Goal: Task Accomplishment & Management: Manage account settings

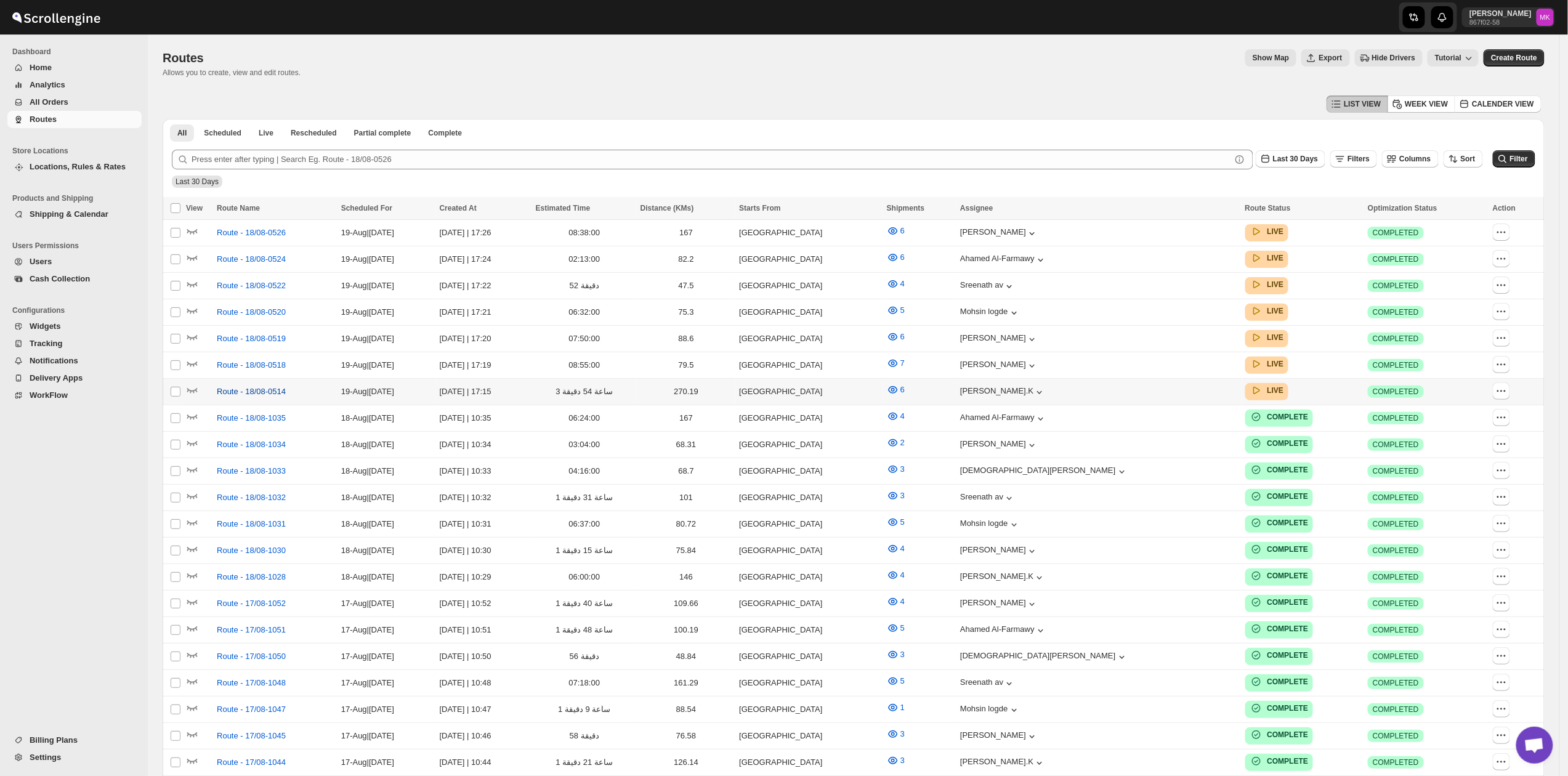
click at [255, 385] on span "Route - 18/08-0514" at bounding box center [251, 391] width 69 height 12
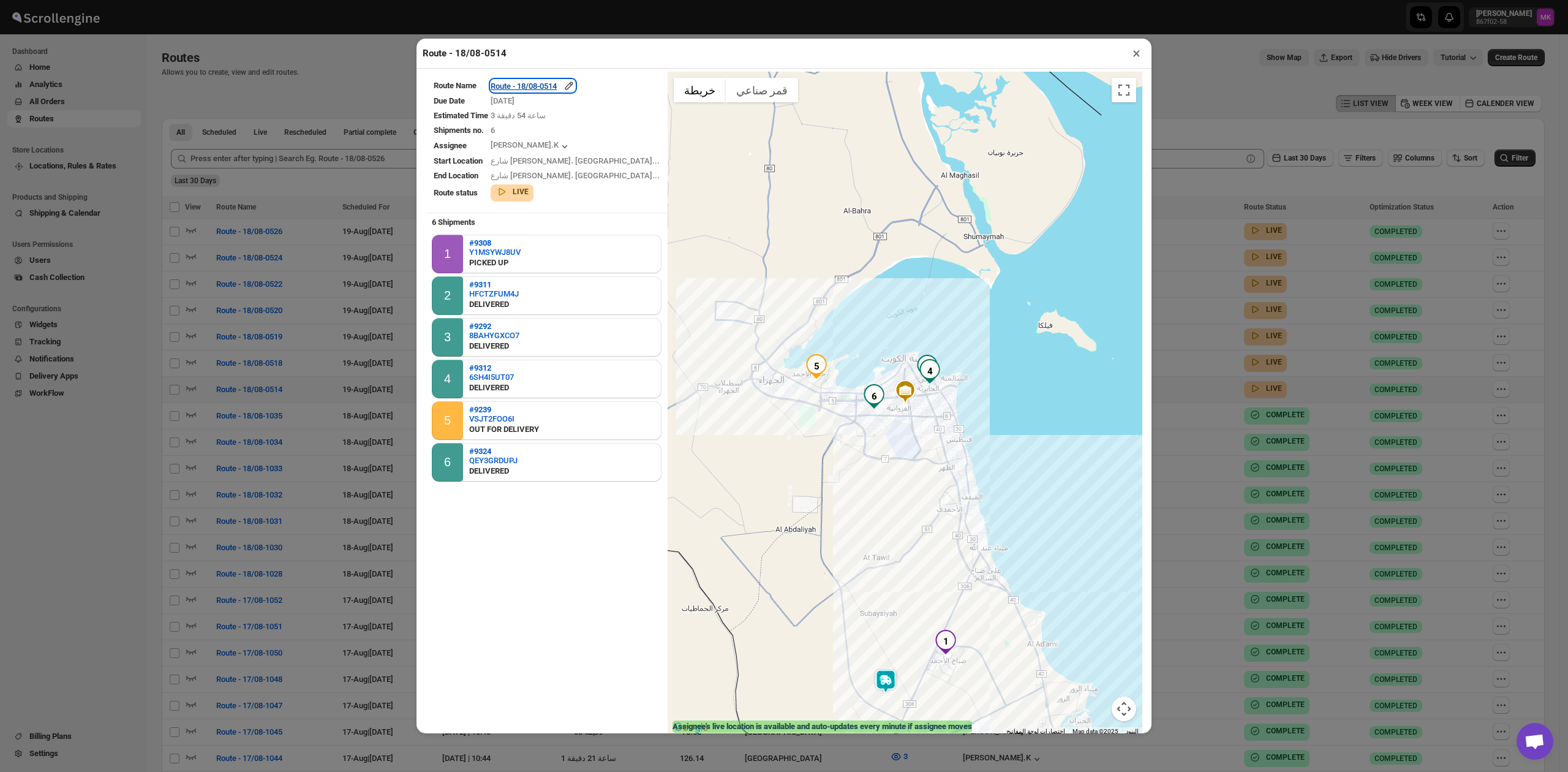
click at [560, 89] on div "Route - 18/08-0514" at bounding box center [532, 86] width 84 height 12
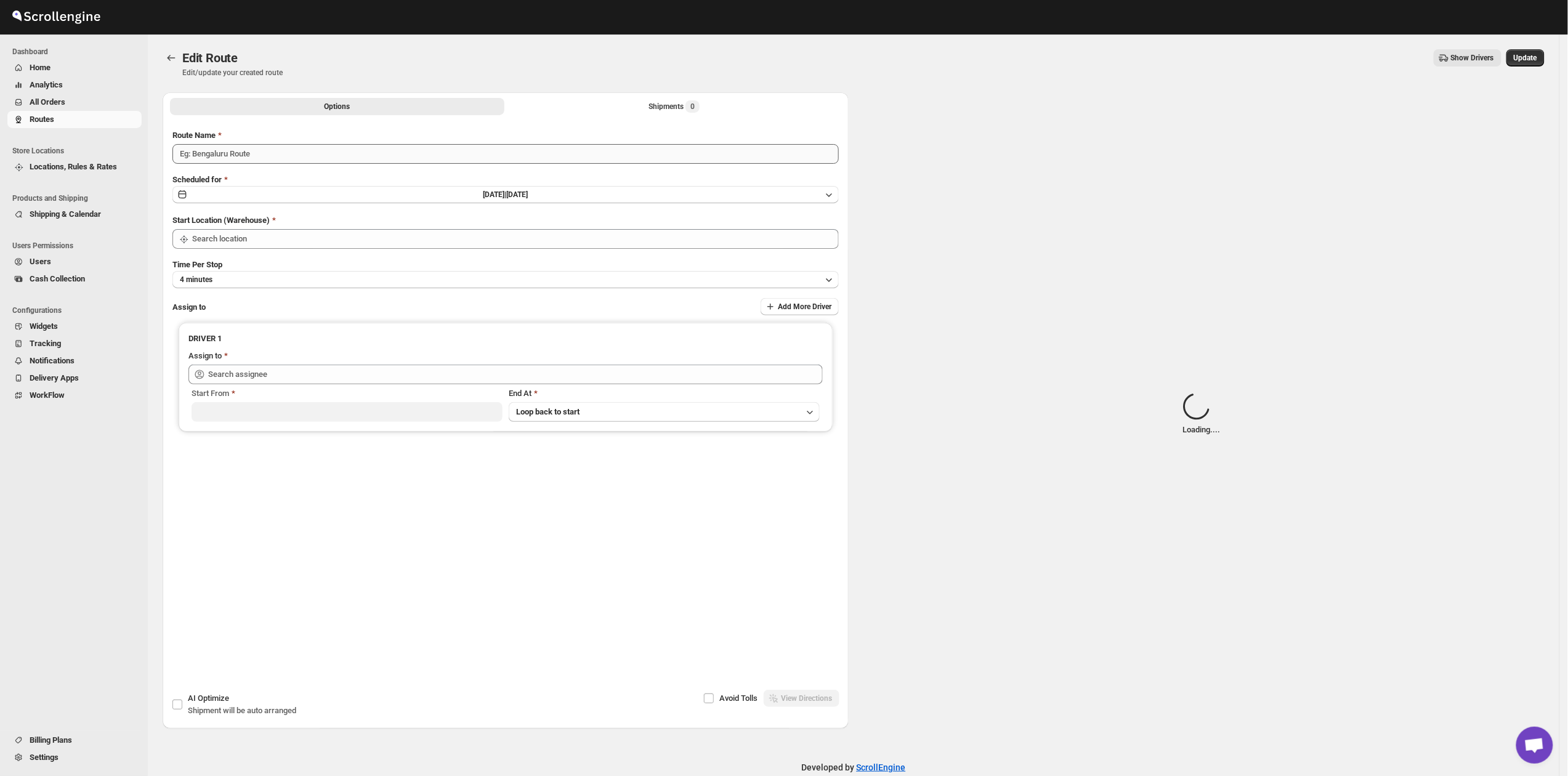
type input "Route - 18/08-0514"
click at [675, 106] on span "Loading..." at bounding box center [693, 106] width 42 height 12
type input "Kuwait City"
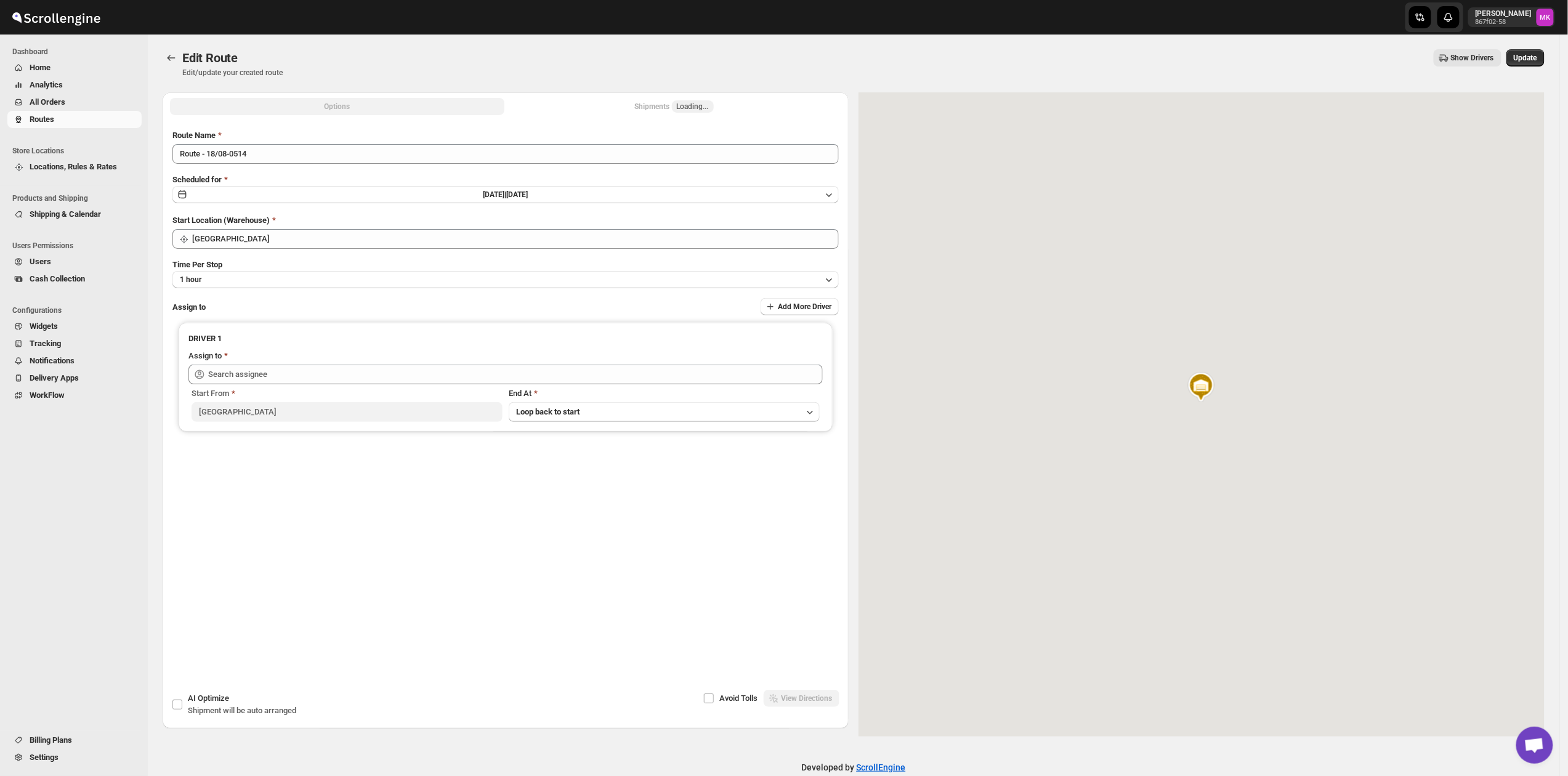
type input "Muhammed Ramees.K (rameesrami2680@gmail.com)"
click at [675, 106] on div "Shipments 6" at bounding box center [674, 106] width 51 height 12
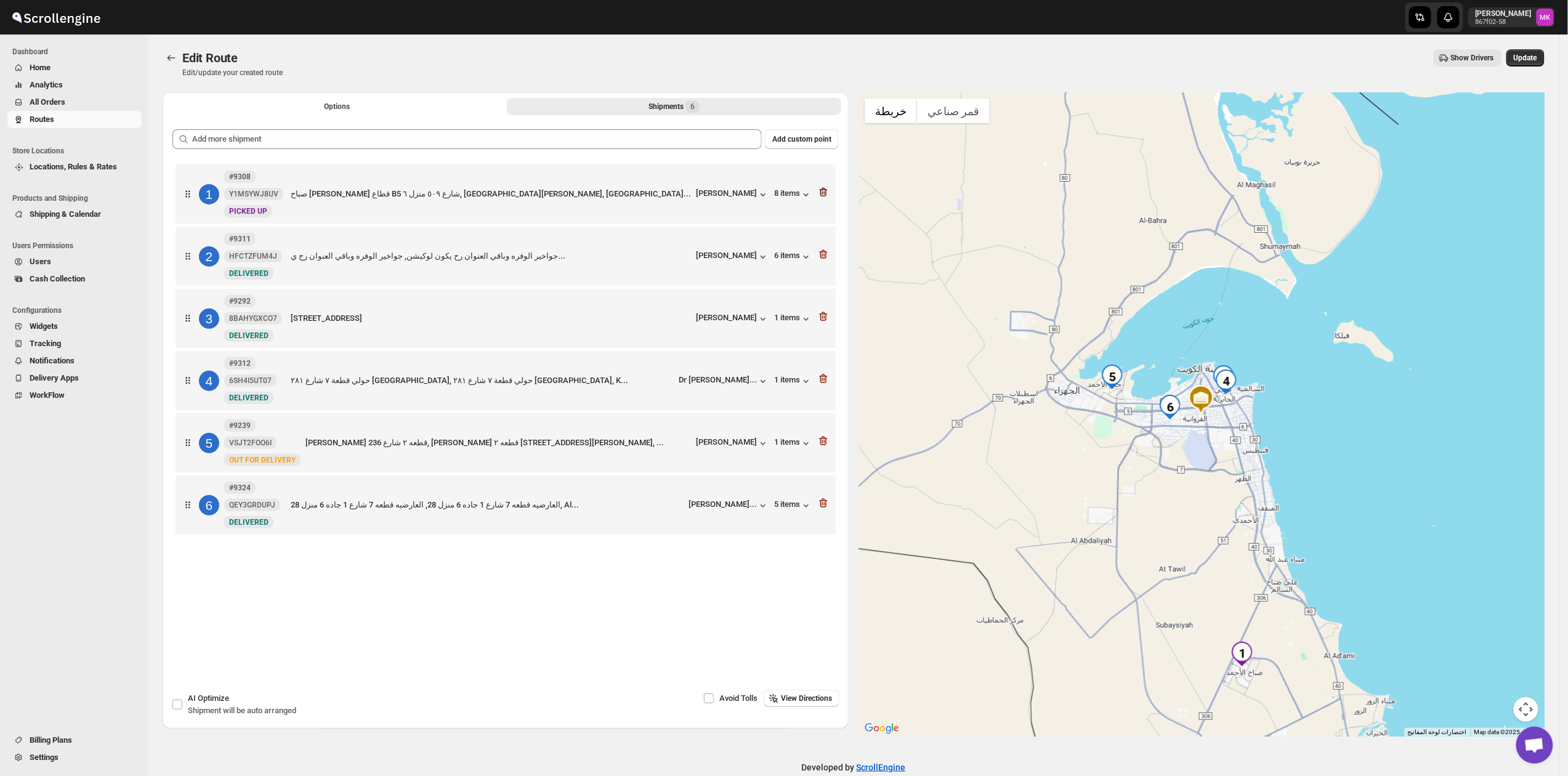
click at [830, 198] on div at bounding box center [823, 194] width 12 height 16
click at [828, 191] on icon "button" at bounding box center [823, 192] width 8 height 9
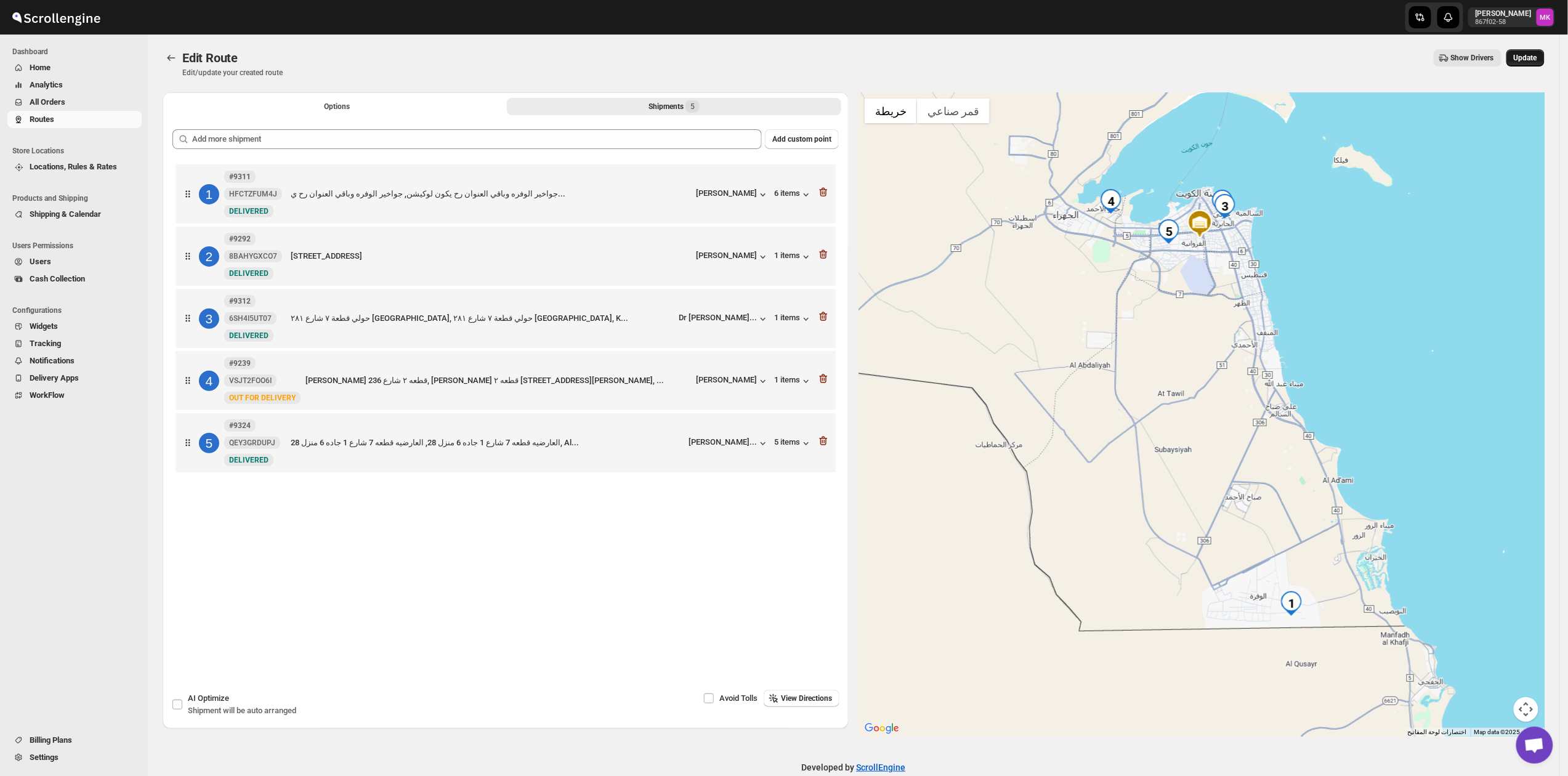
click at [1525, 57] on span "Update" at bounding box center [1525, 58] width 23 height 10
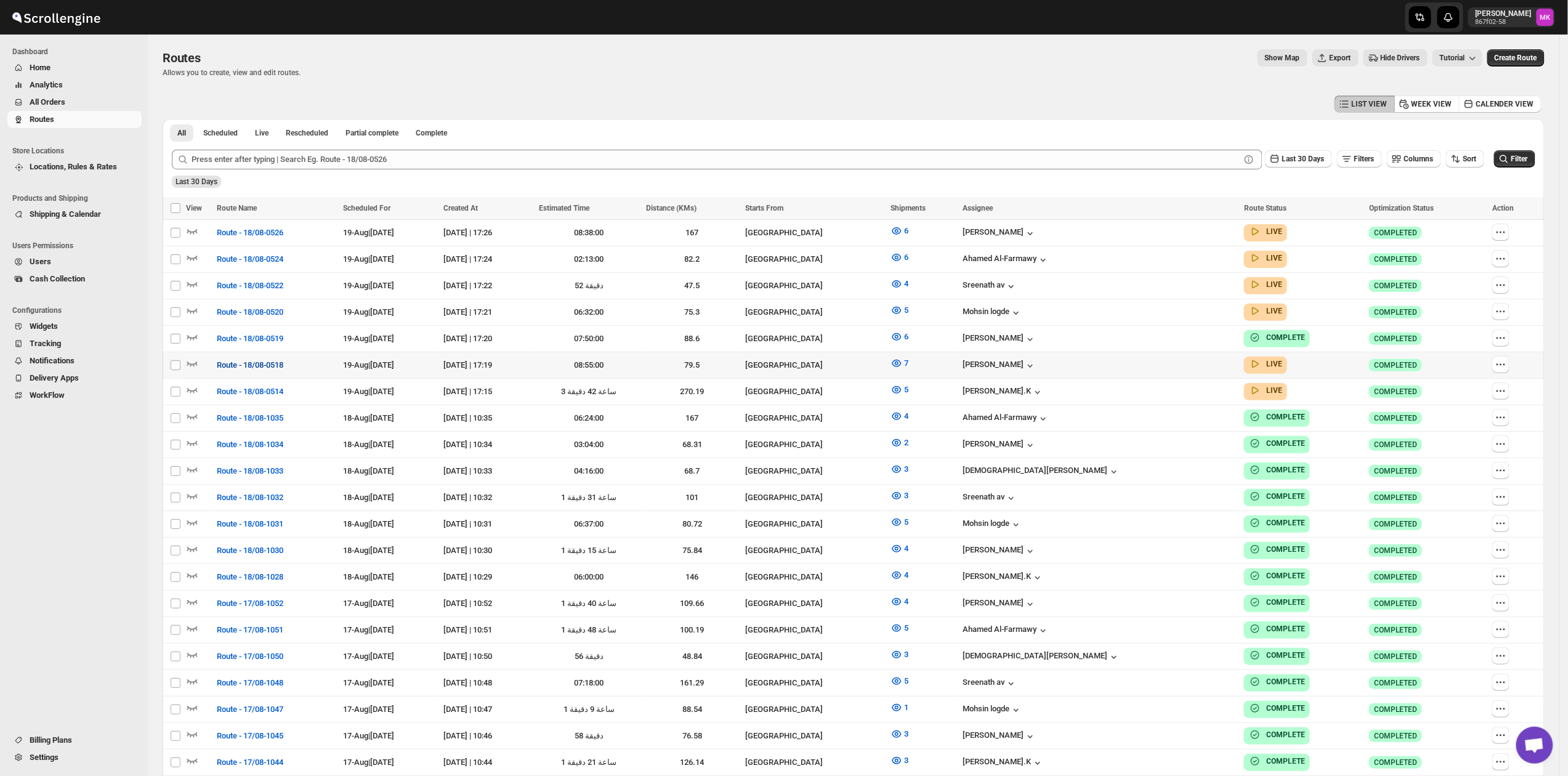
click at [231, 359] on span "Route - 18/08-0518" at bounding box center [250, 365] width 67 height 12
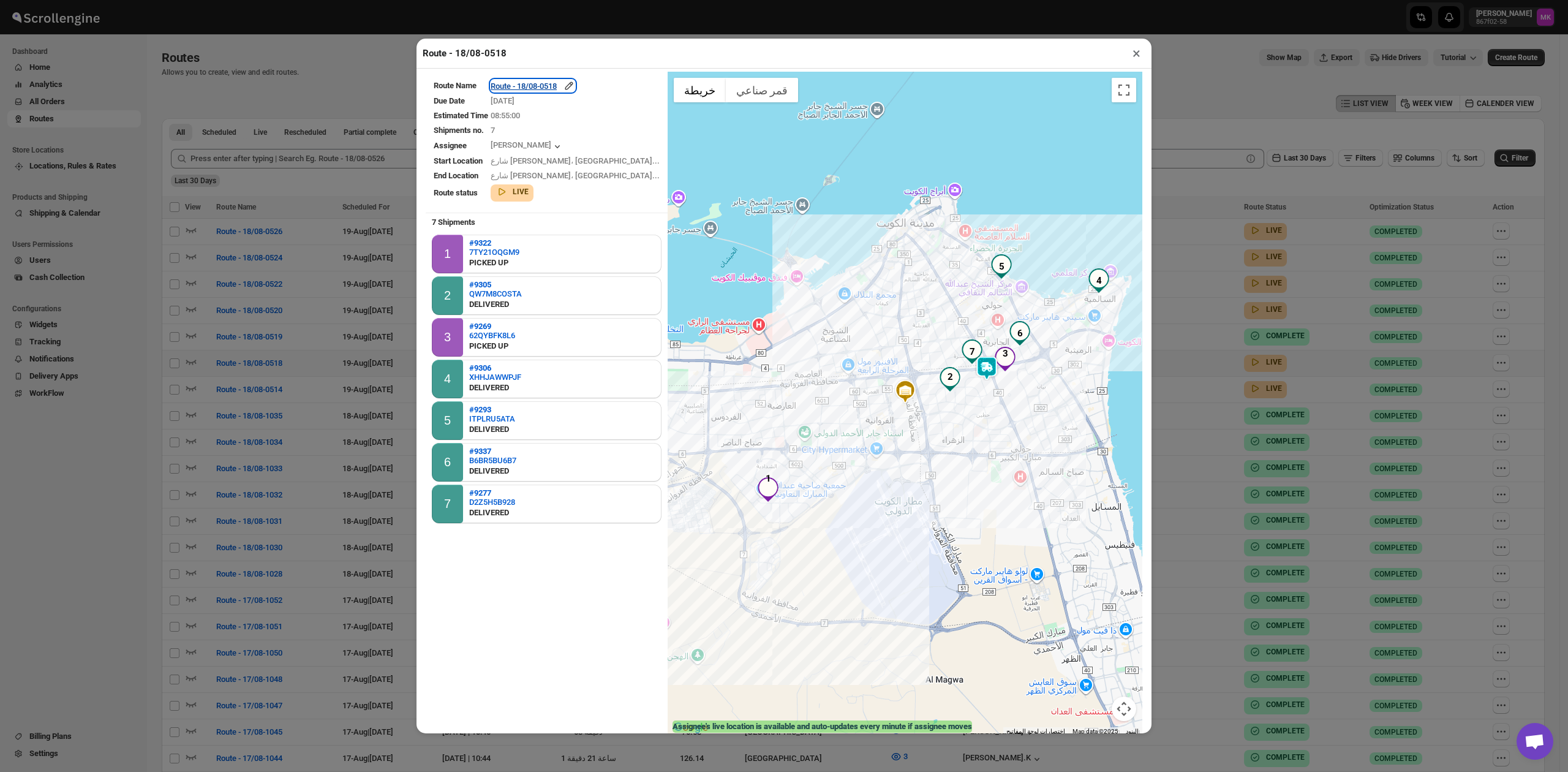
click at [561, 86] on div "Route - 18/08-0518" at bounding box center [532, 86] width 84 height 12
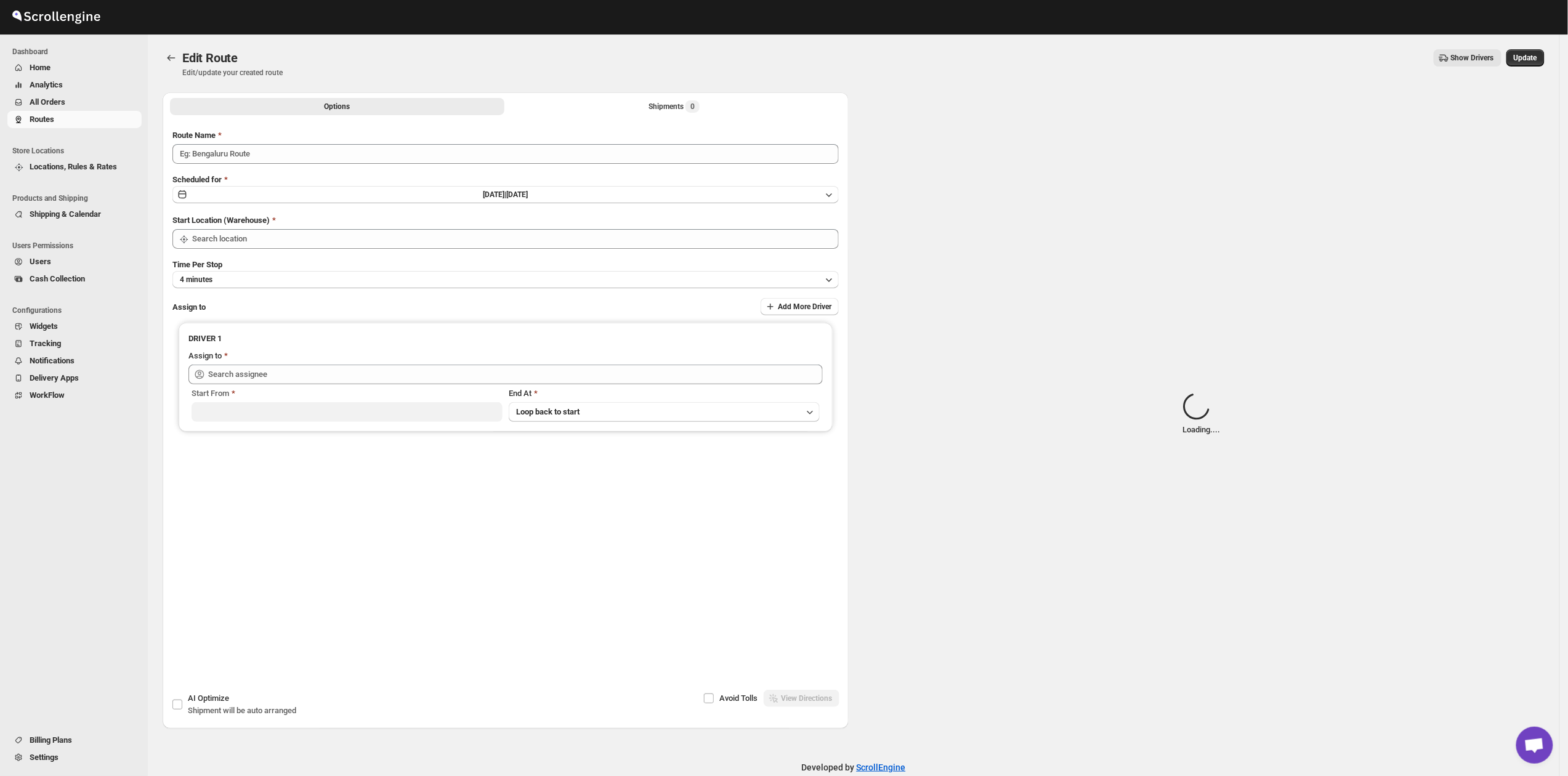
type input "Route - 18/08-0518"
click at [644, 122] on div "Submit Route Name Route - 18/08-0518 Scheduled for Tue Aug 19 2025 | Today Star…" at bounding box center [505, 349] width 686 height 458
type input "Kuwait City"
type input "Mohameed Ismayil (ismayil22110@gmail.com)"
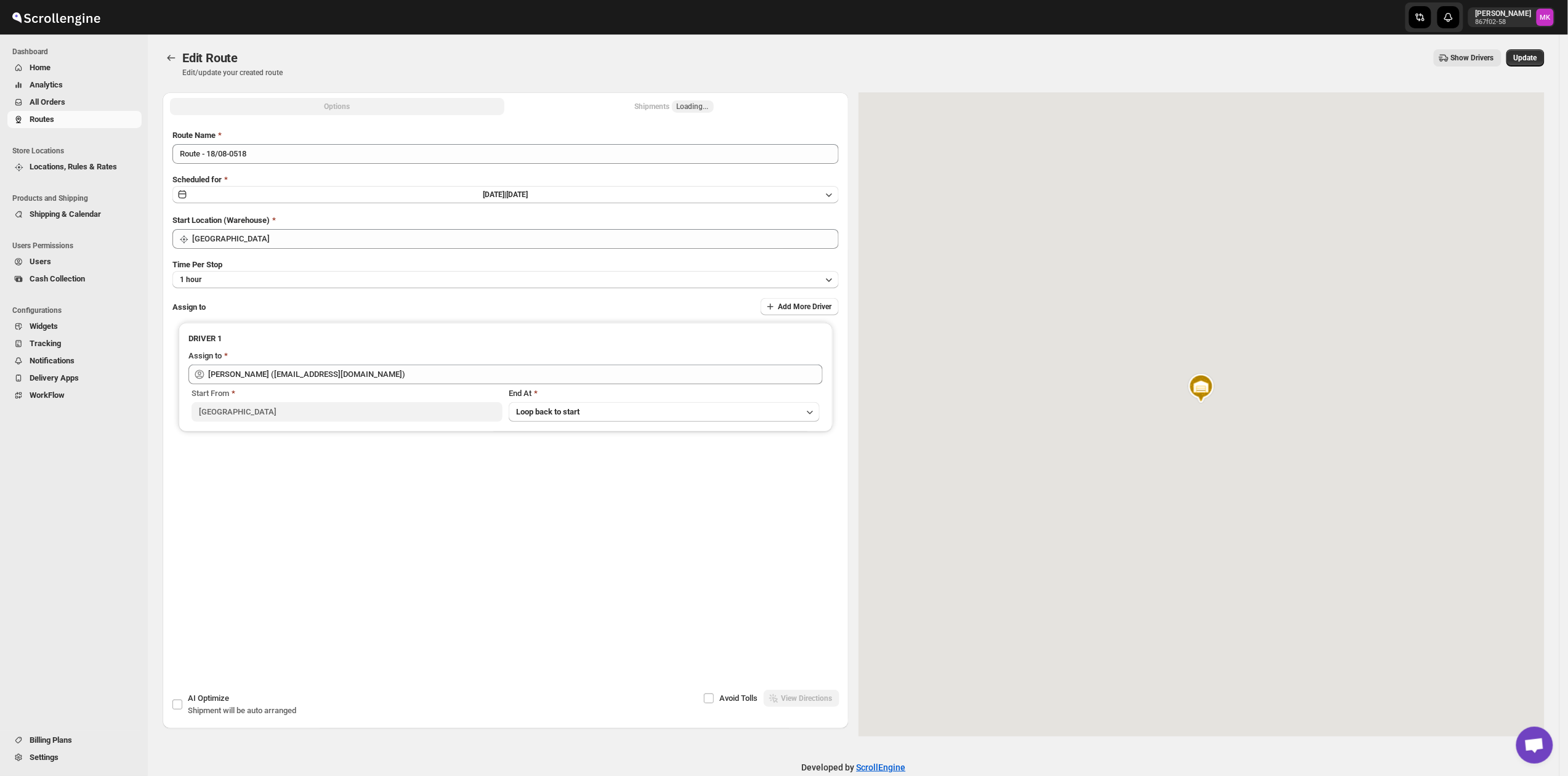
click at [657, 106] on div "Shipments Loading..." at bounding box center [675, 106] width 79 height 12
click at [657, 106] on div "Shipments 7" at bounding box center [674, 106] width 51 height 12
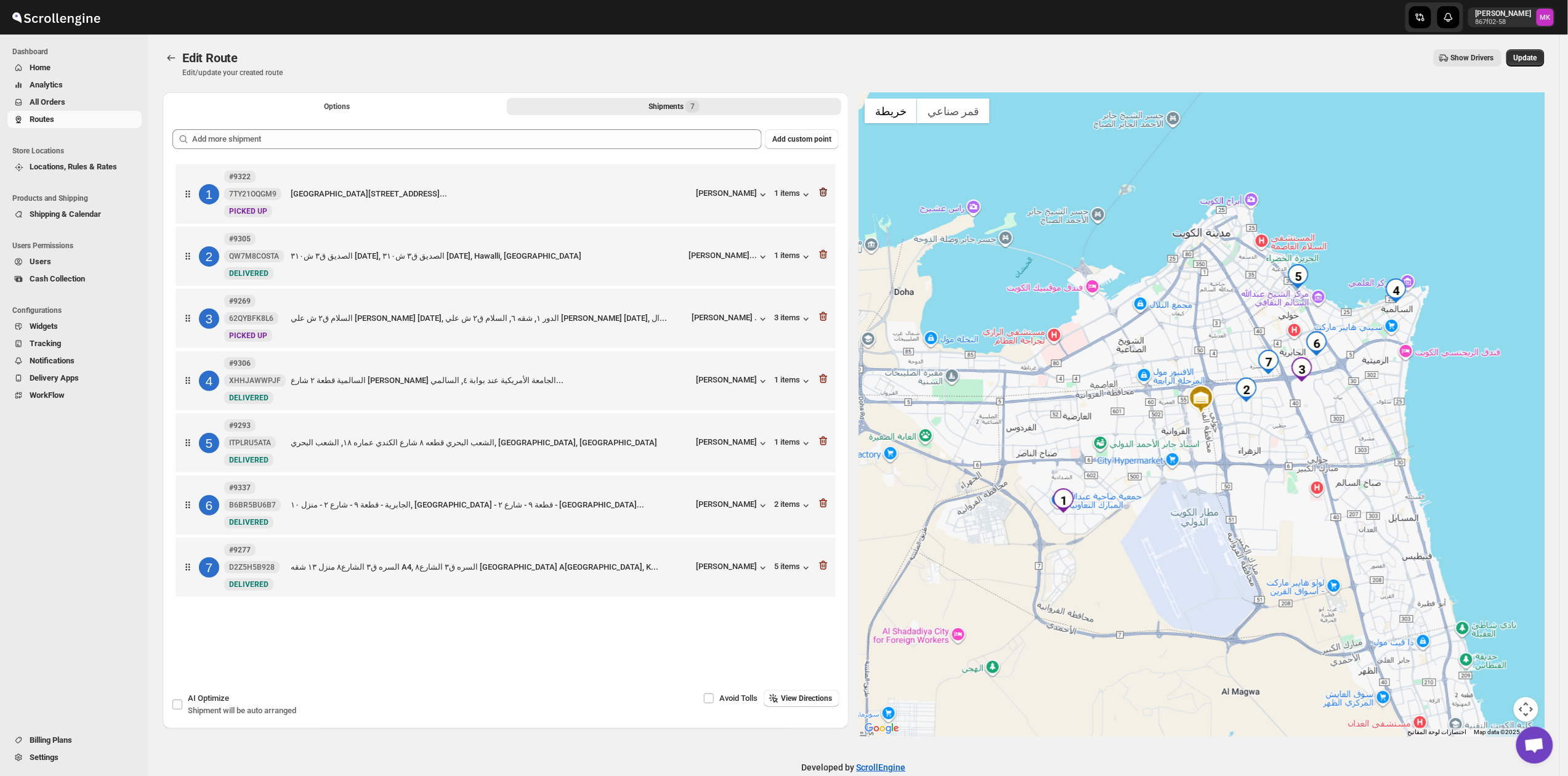
click at [830, 194] on icon "button" at bounding box center [823, 192] width 12 height 12
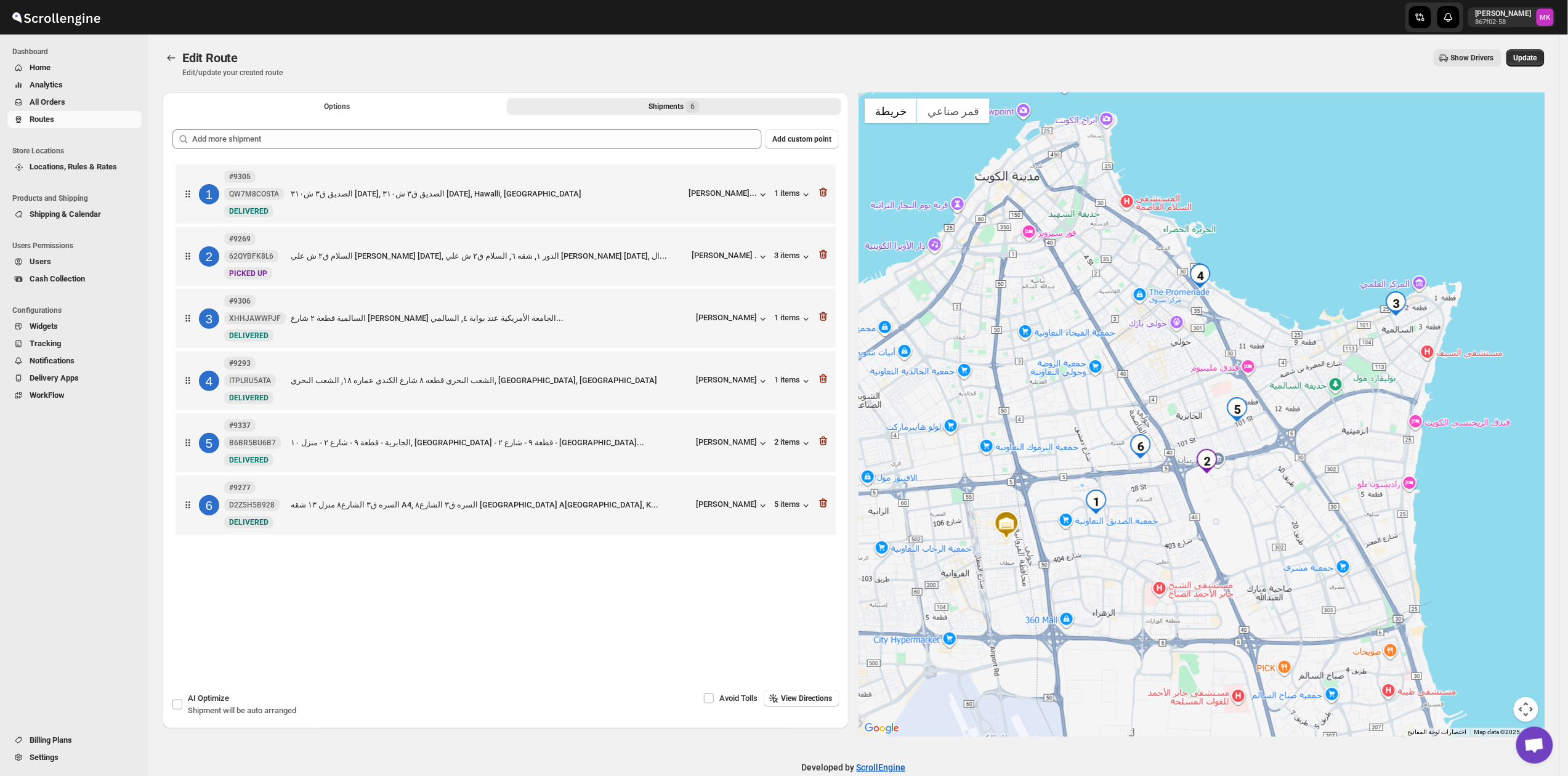
click at [1530, 67] on div "Edit Route Edit/update your created route Show Drivers More actions Show Driver…" at bounding box center [854, 63] width 1382 height 28
click at [1531, 62] on span "Update" at bounding box center [1525, 58] width 23 height 10
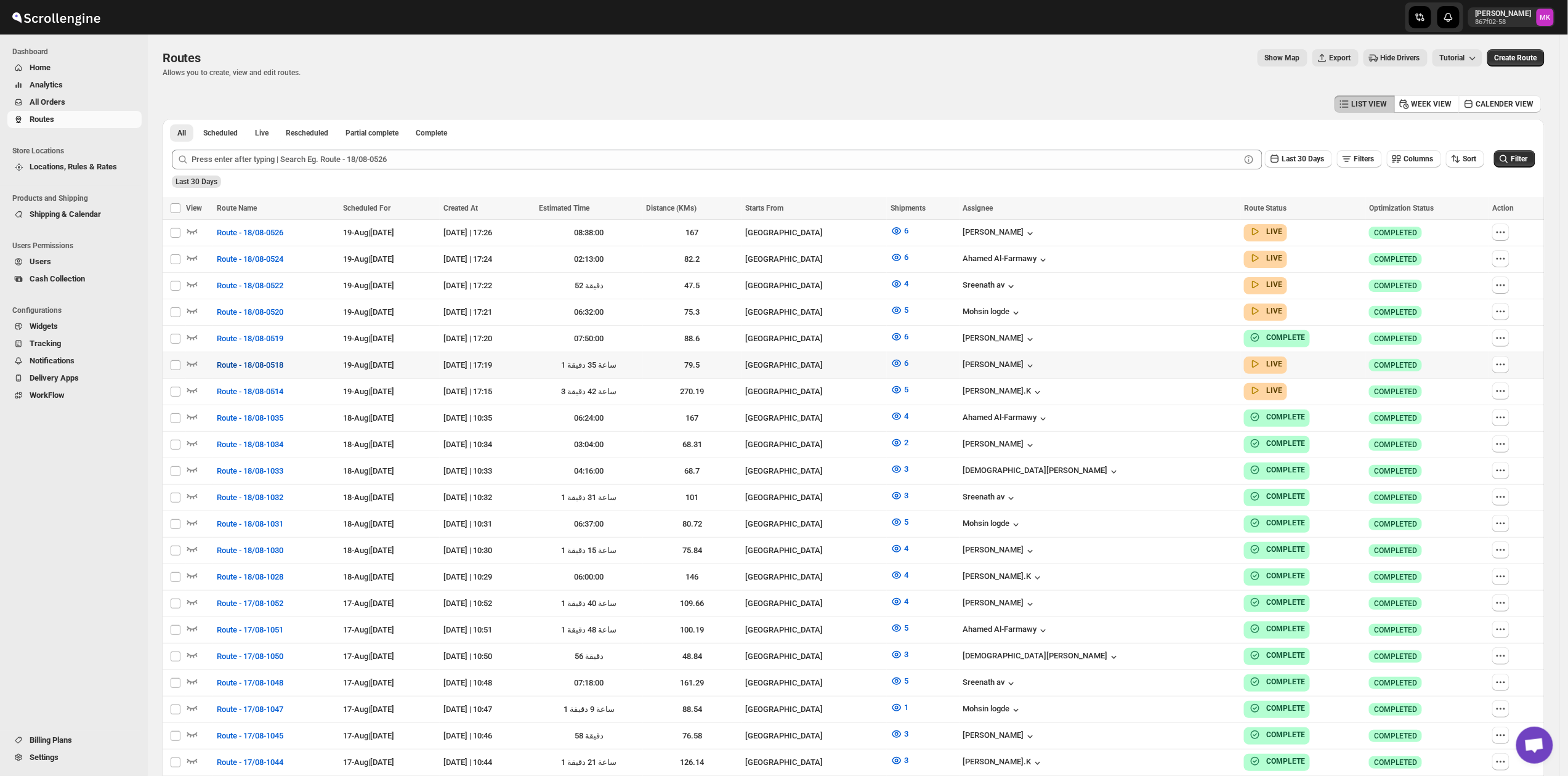
click at [265, 361] on span "Route - 18/08-0518" at bounding box center [250, 365] width 67 height 12
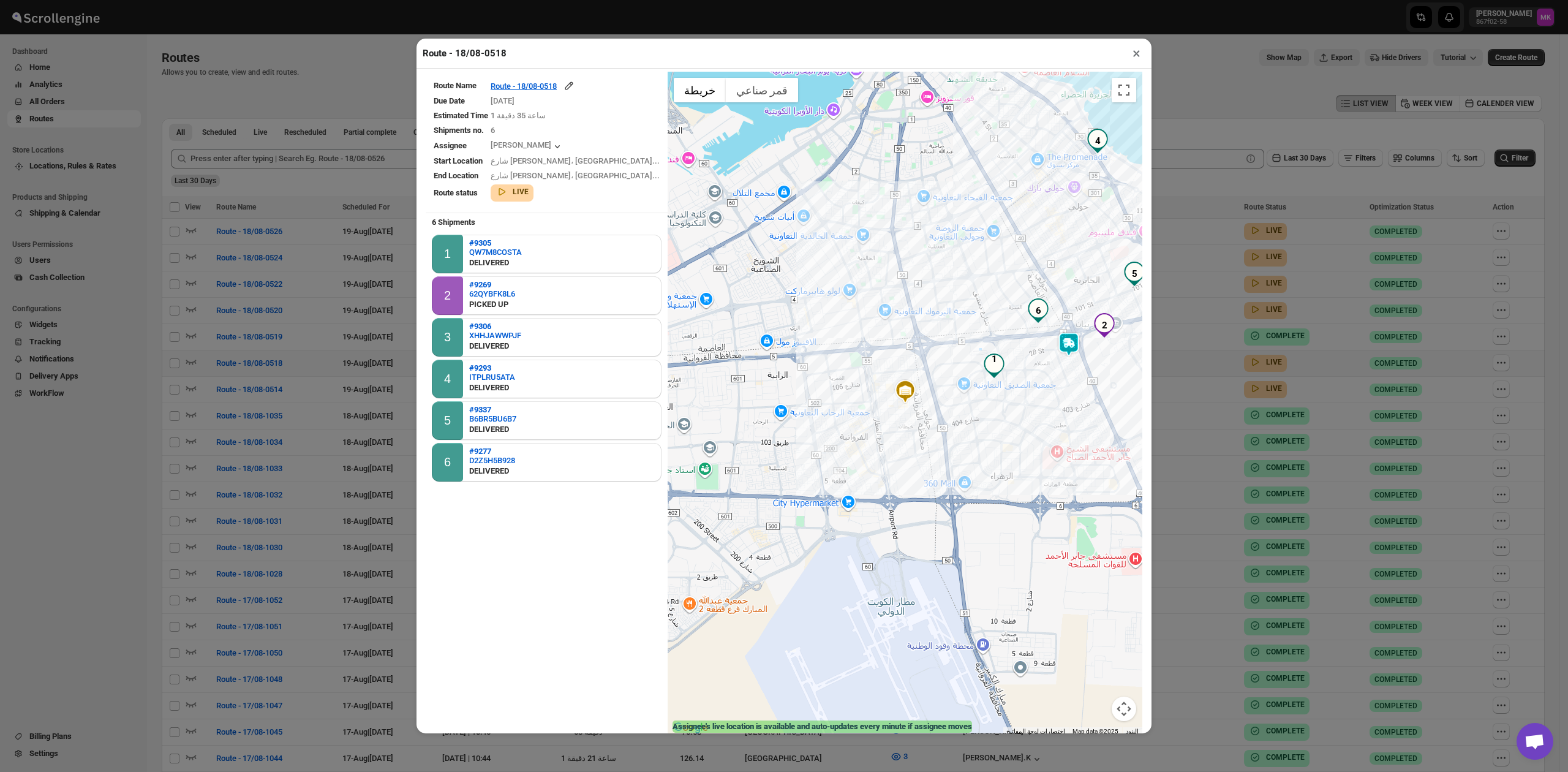
click at [1134, 55] on button "×" at bounding box center [1136, 54] width 18 height 17
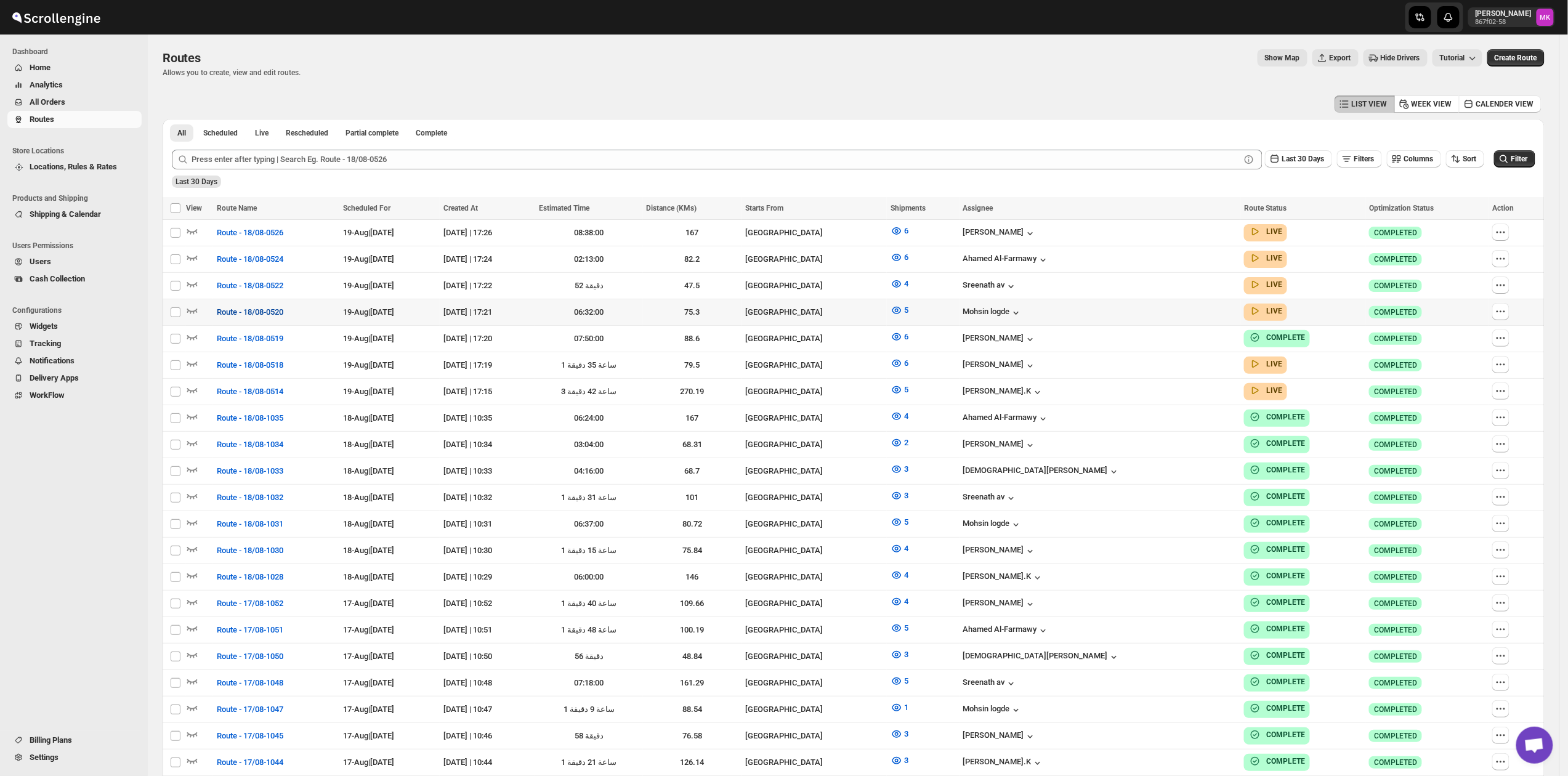
click at [247, 302] on button "Route - 18/08-0520" at bounding box center [250, 312] width 81 height 20
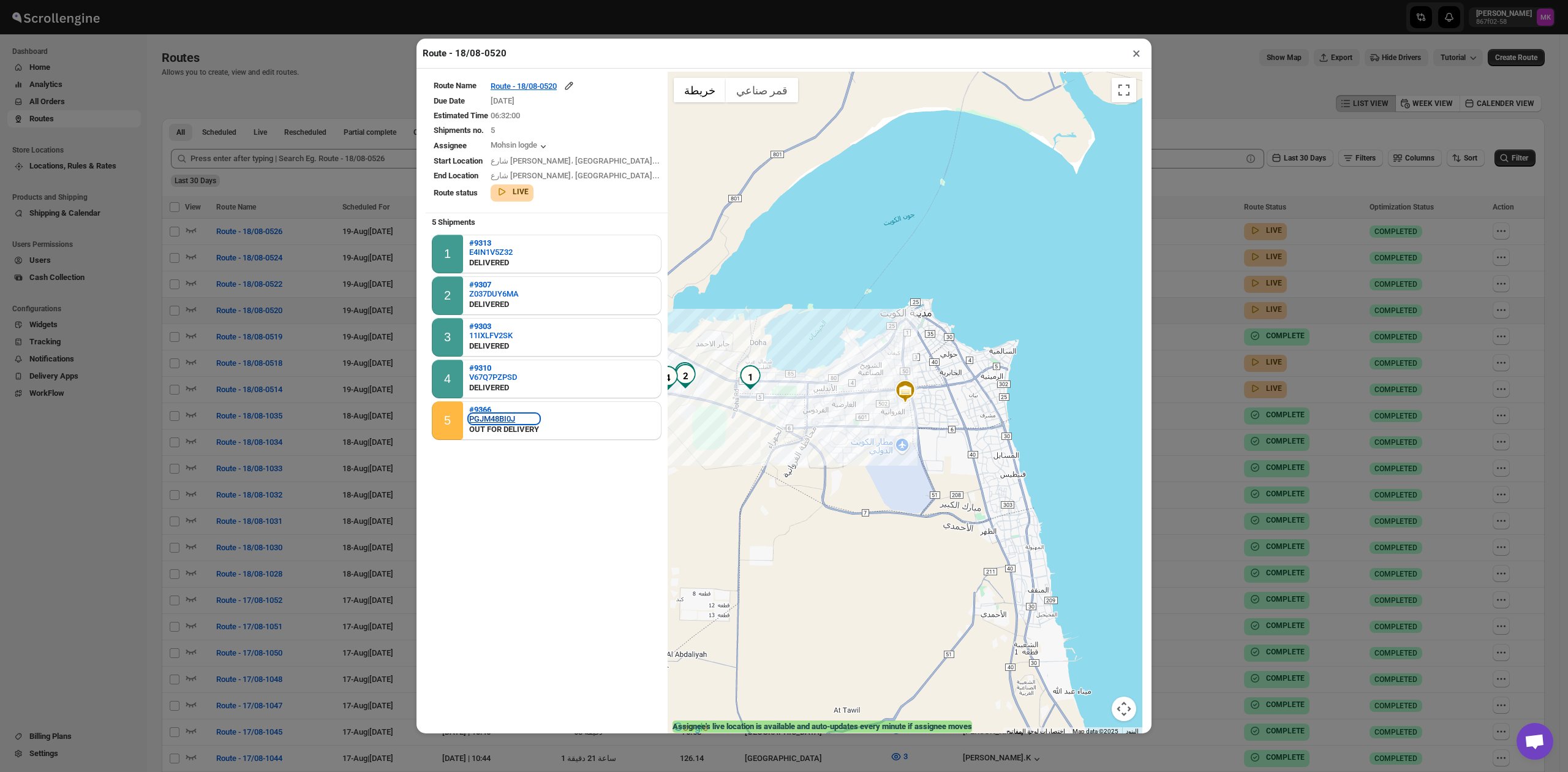
click at [486, 415] on div "PGJM48BI0J" at bounding box center [504, 418] width 70 height 9
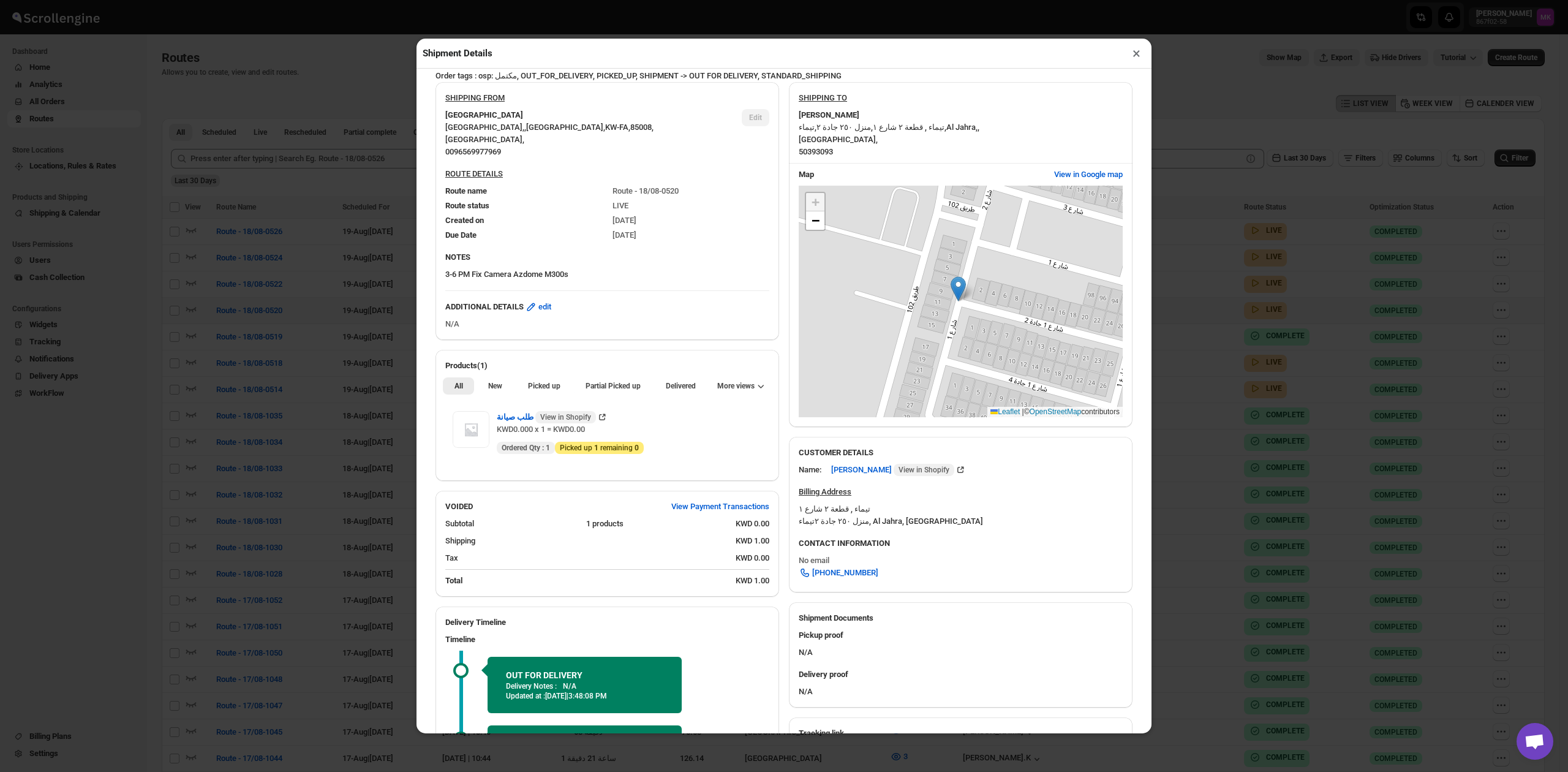
scroll to position [297, 0]
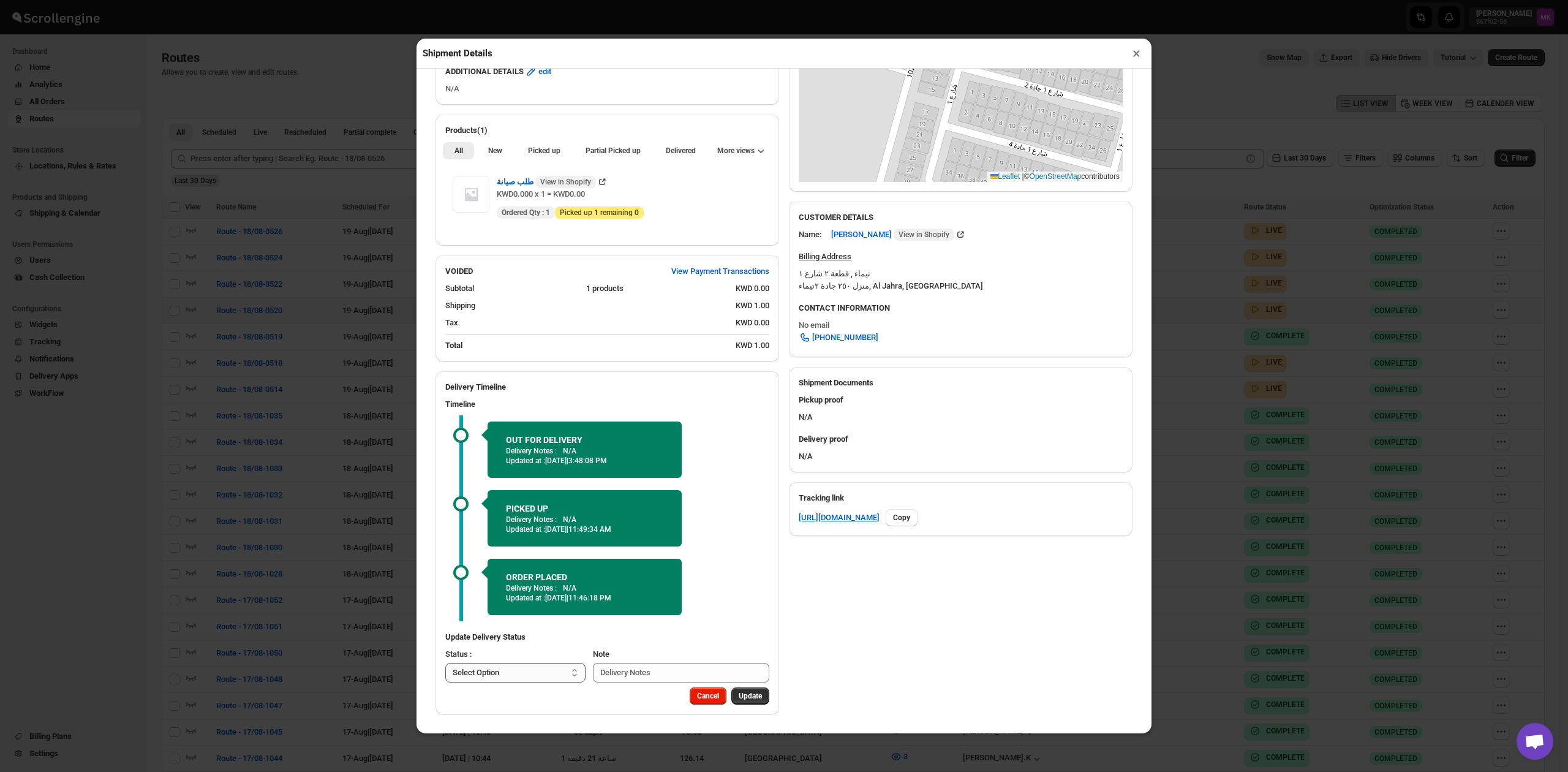
click at [494, 680] on select "Select Option PICKED UP DELIVERED CANCELLED" at bounding box center [515, 672] width 141 height 20
select select "DELIVERED"
click at [445, 663] on select "Select Option PICKED UP DELIVERED CANCELLED" at bounding box center [515, 672] width 141 height 20
click at [741, 698] on span "Pick Products" at bounding box center [739, 696] width 46 height 10
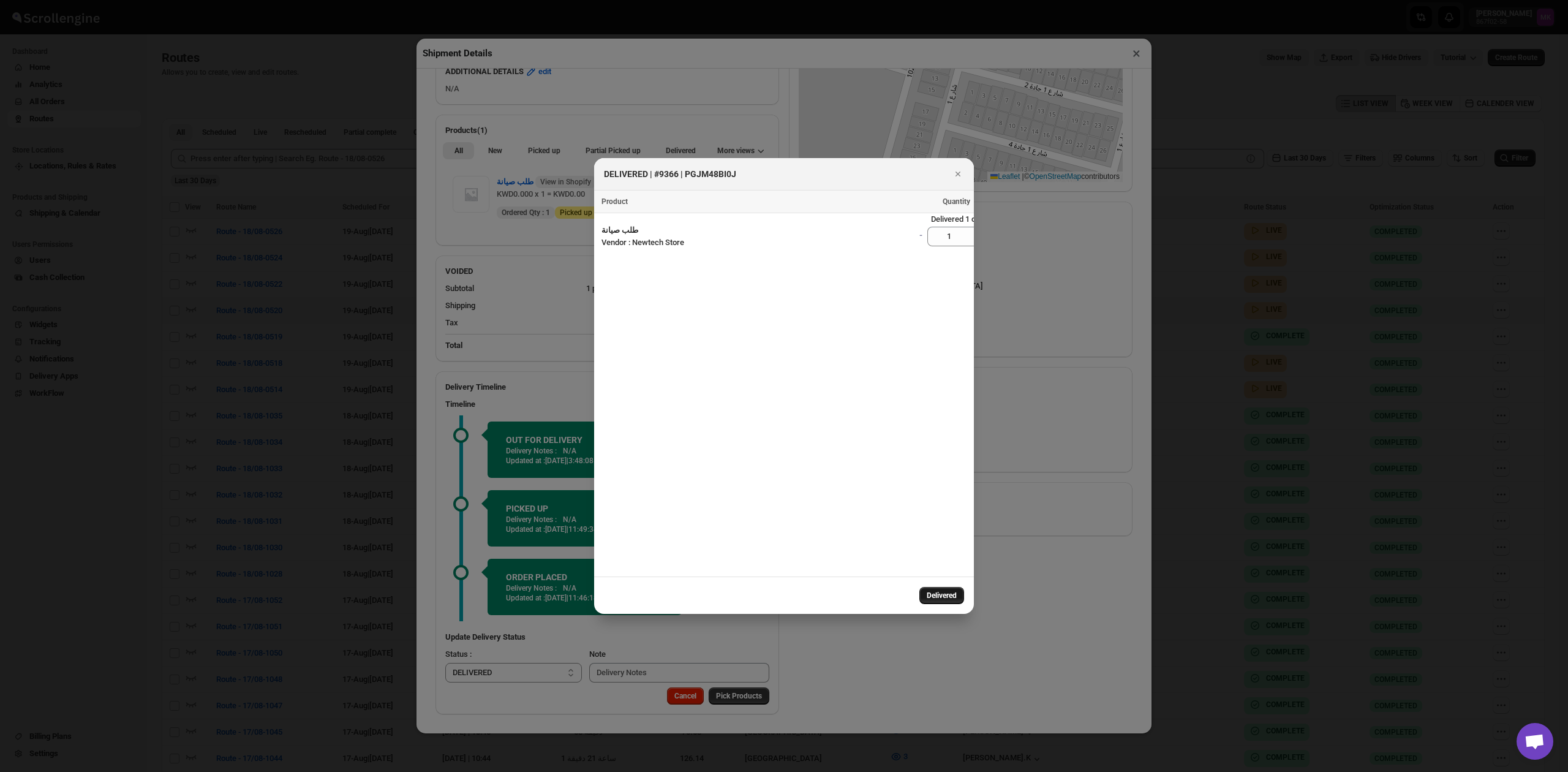
click at [962, 598] on button "Delivered" at bounding box center [942, 596] width 45 height 17
select select
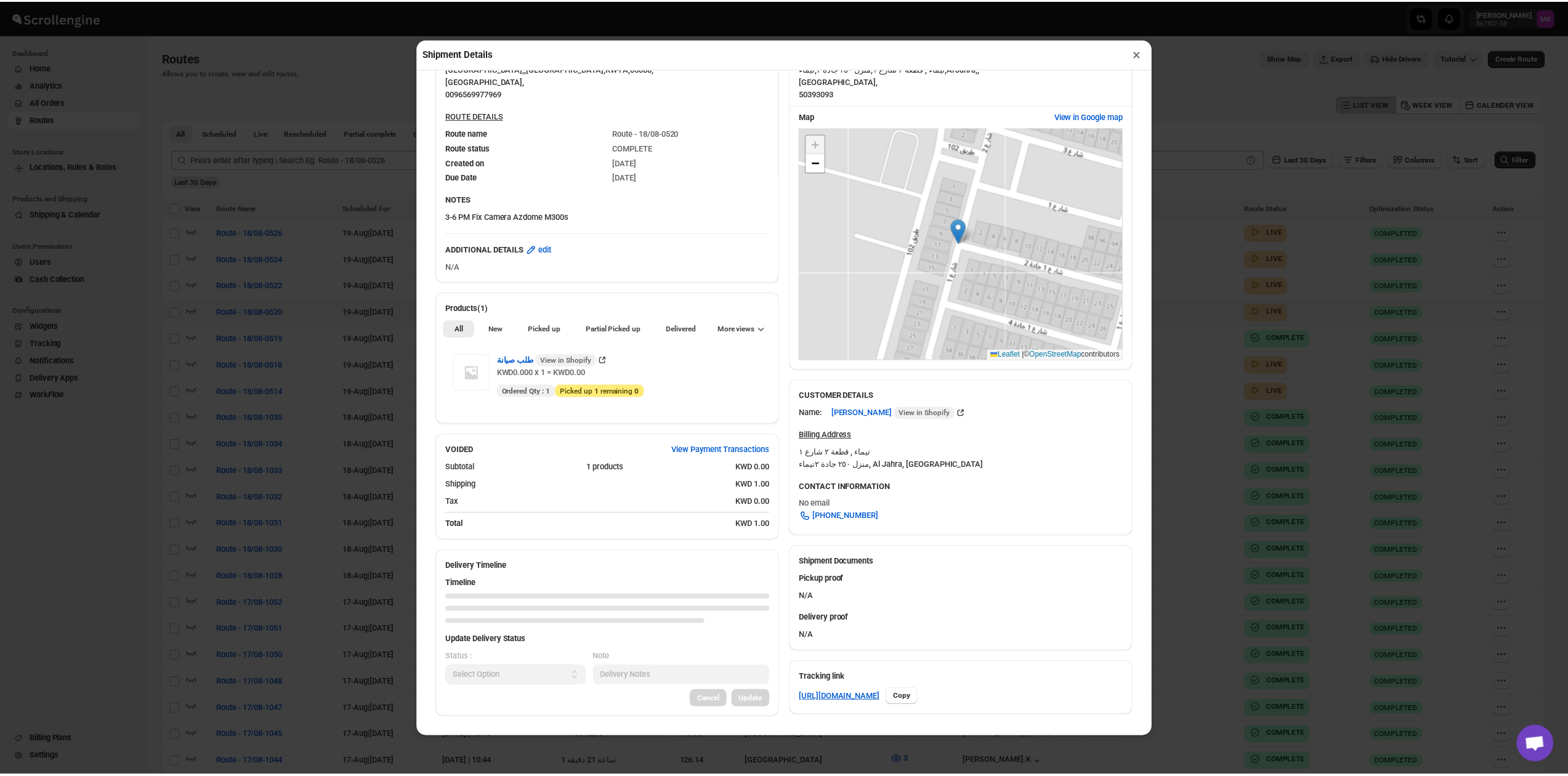
scroll to position [121, 0]
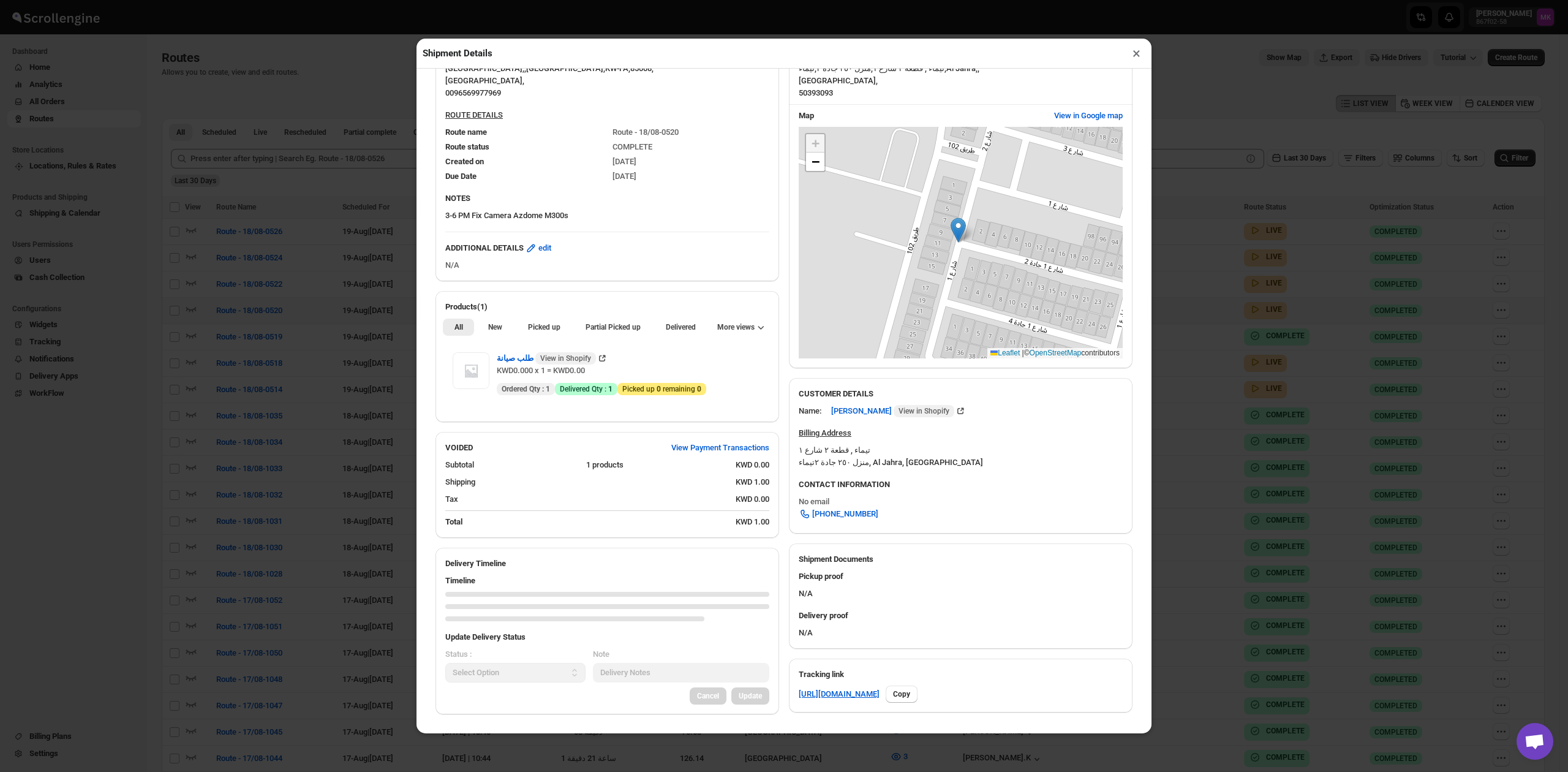
click at [1133, 55] on button "×" at bounding box center [1136, 54] width 18 height 17
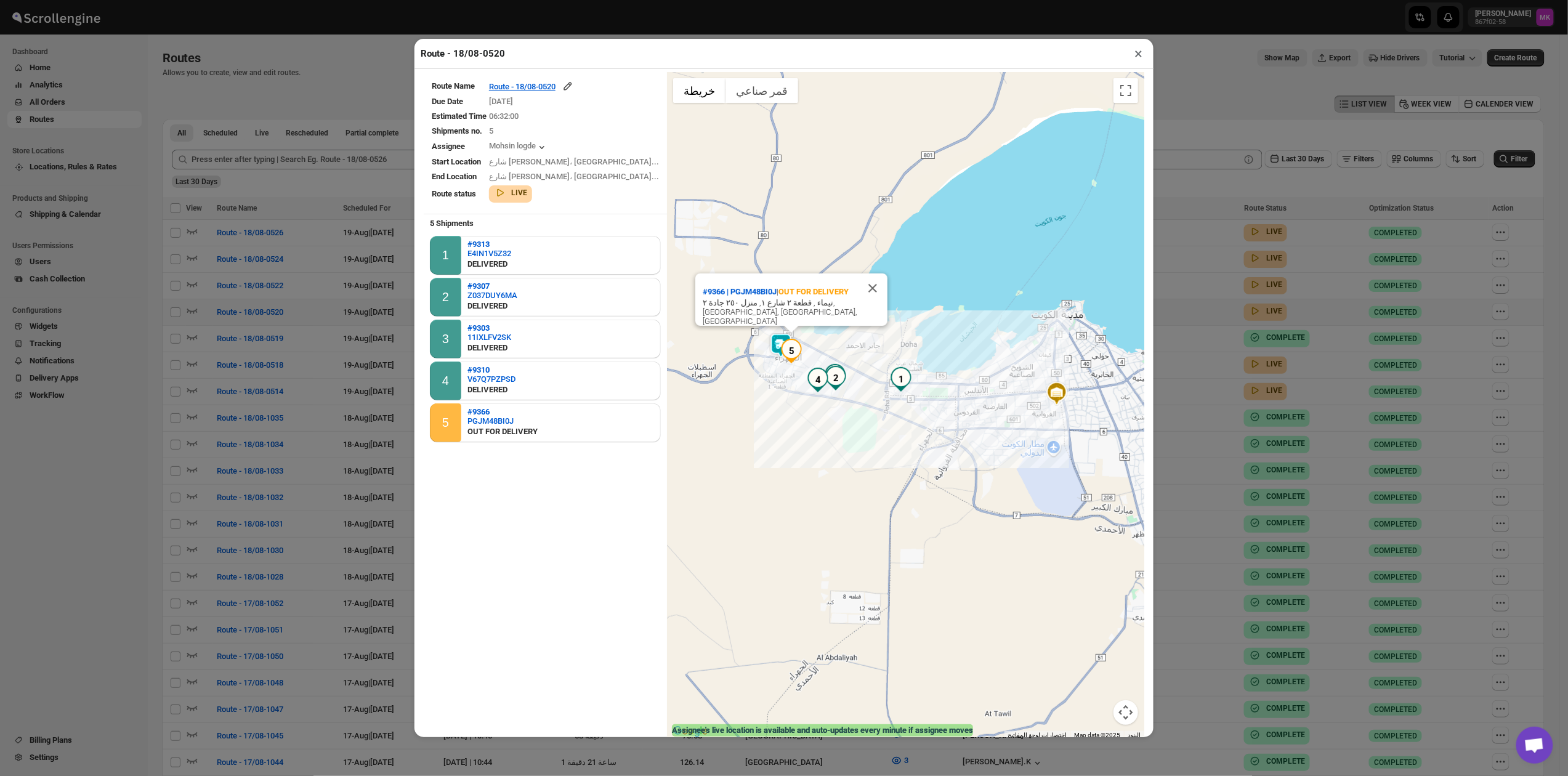
click at [1135, 53] on button "×" at bounding box center [1138, 54] width 18 height 17
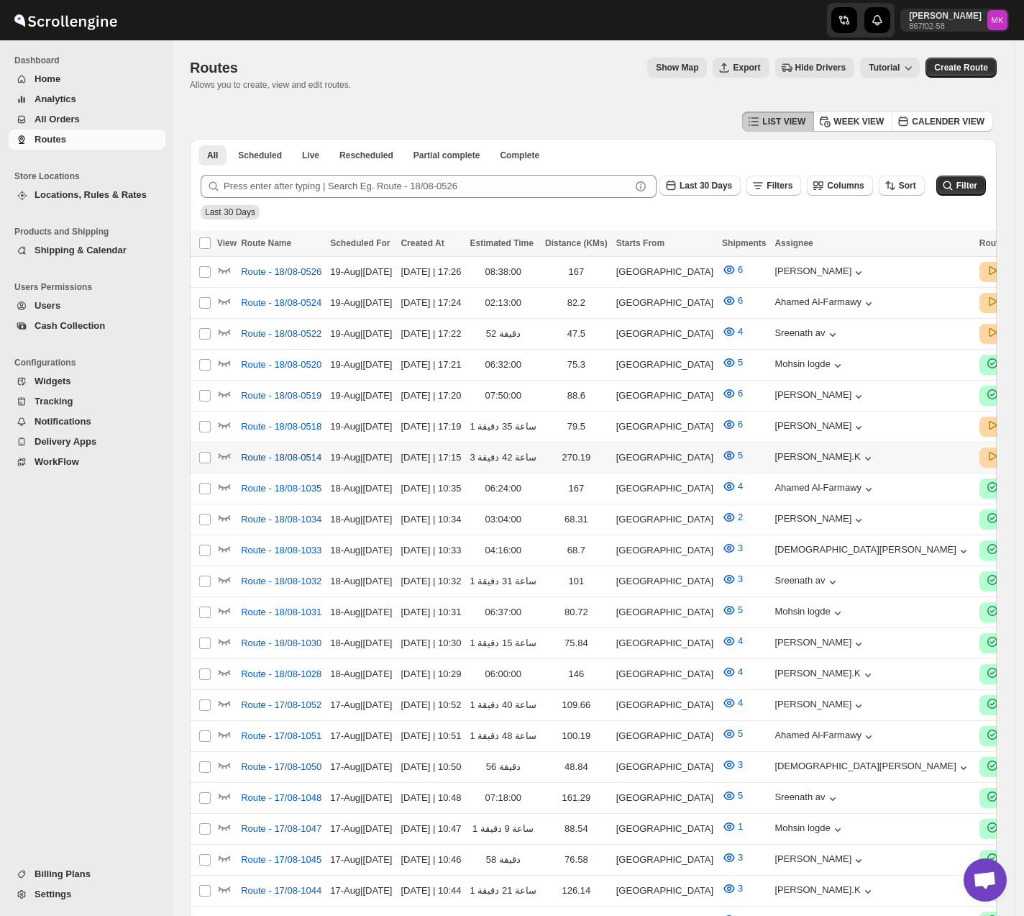
click at [318, 460] on button "Route - 18/08-0514" at bounding box center [281, 457] width 98 height 23
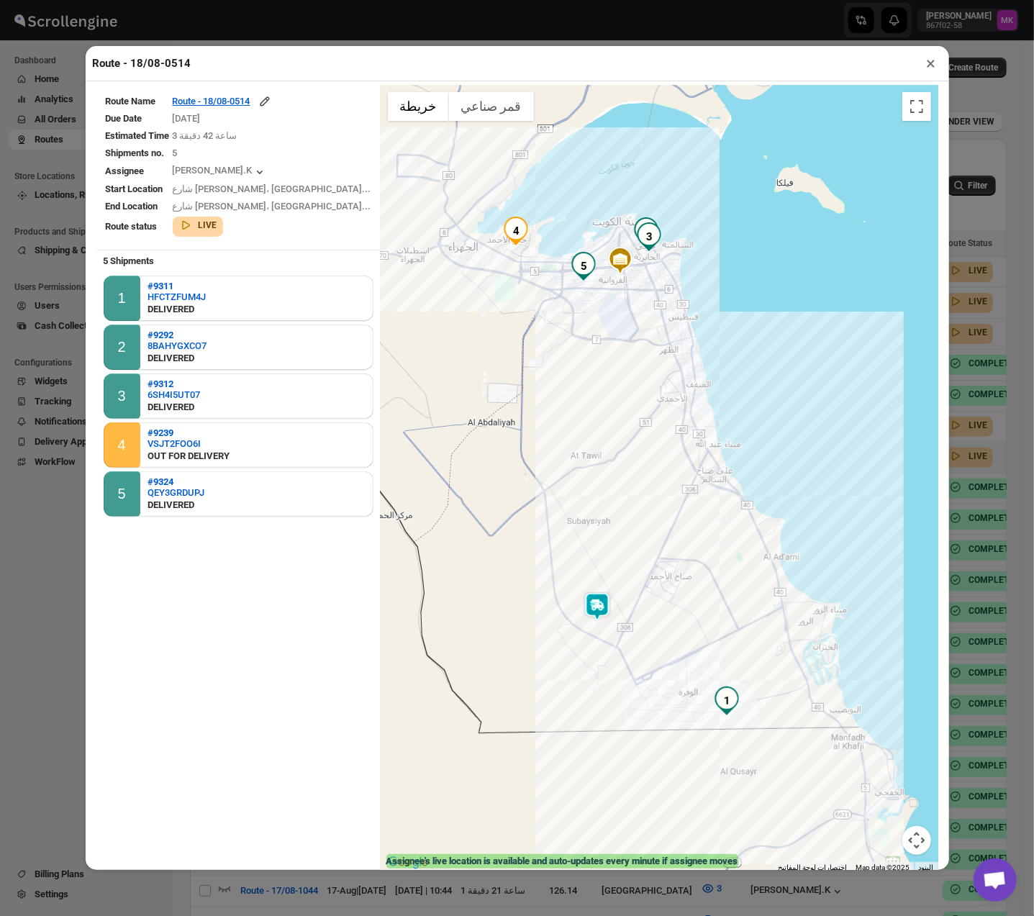
click at [929, 73] on button "×" at bounding box center [931, 63] width 21 height 20
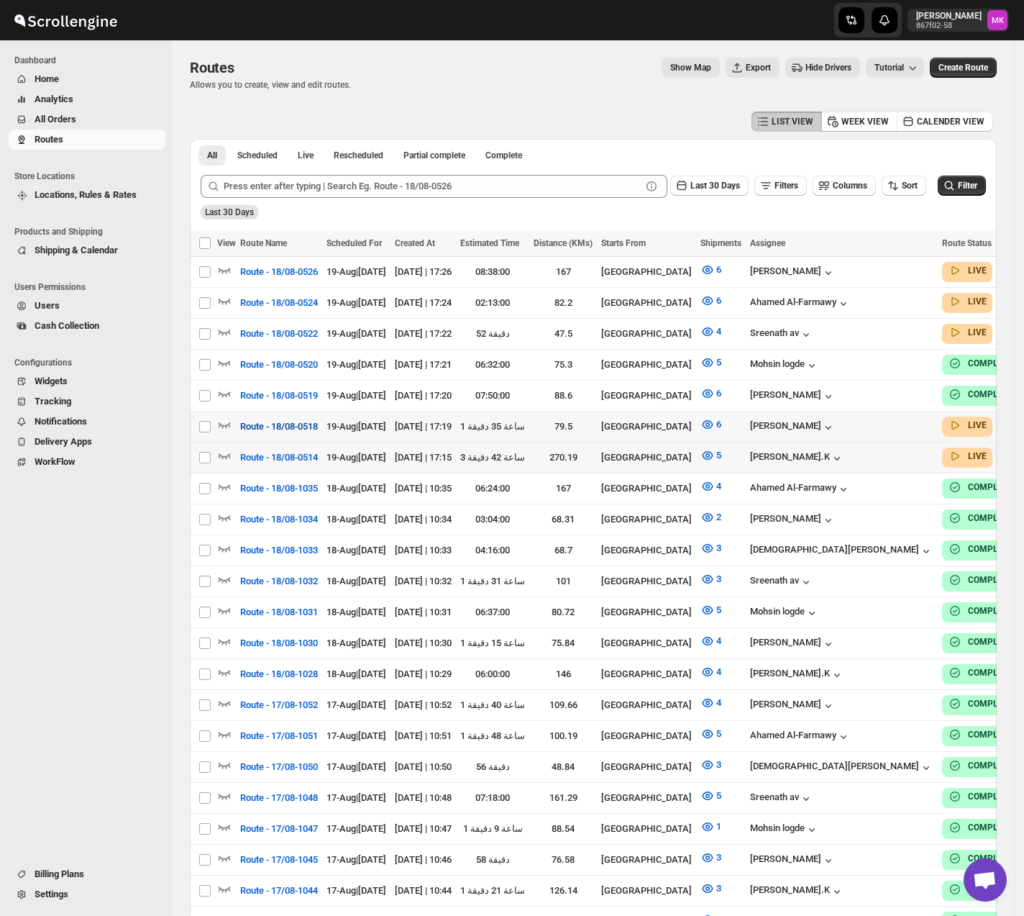
click at [302, 419] on span "Route - 18/08-0518" at bounding box center [279, 426] width 78 height 14
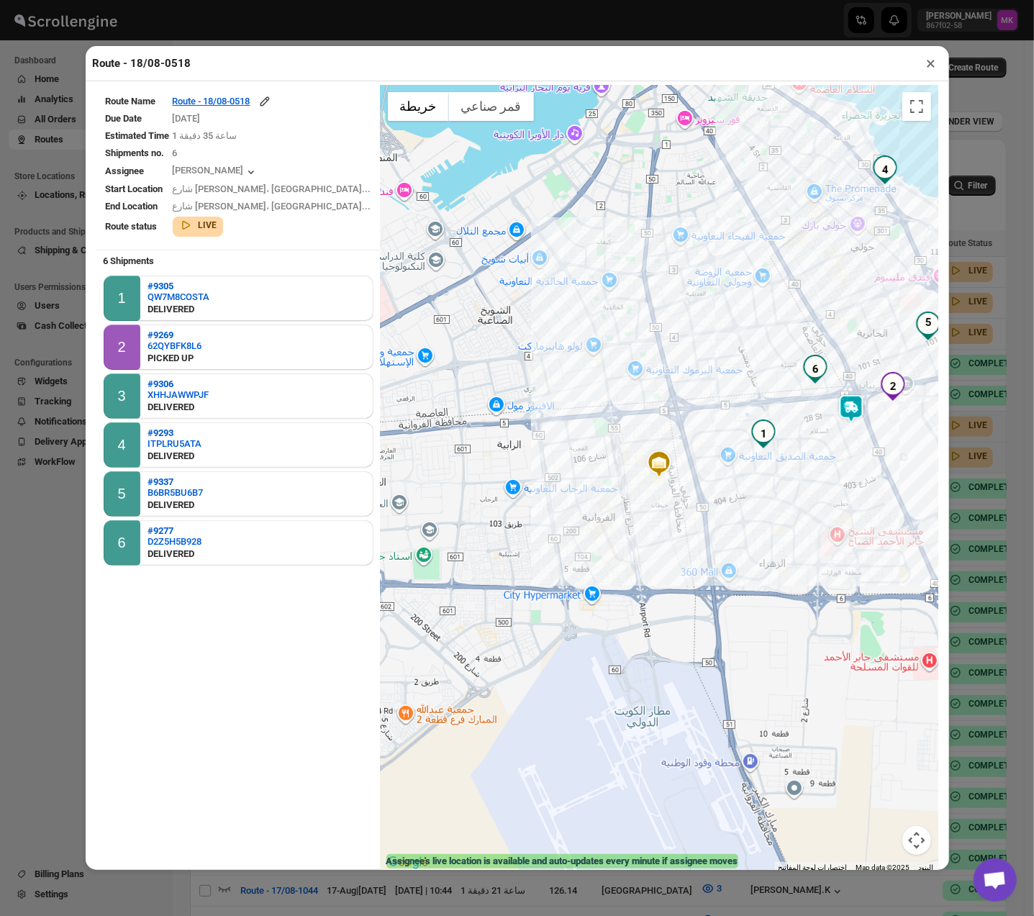
click at [924, 69] on button "×" at bounding box center [931, 63] width 21 height 20
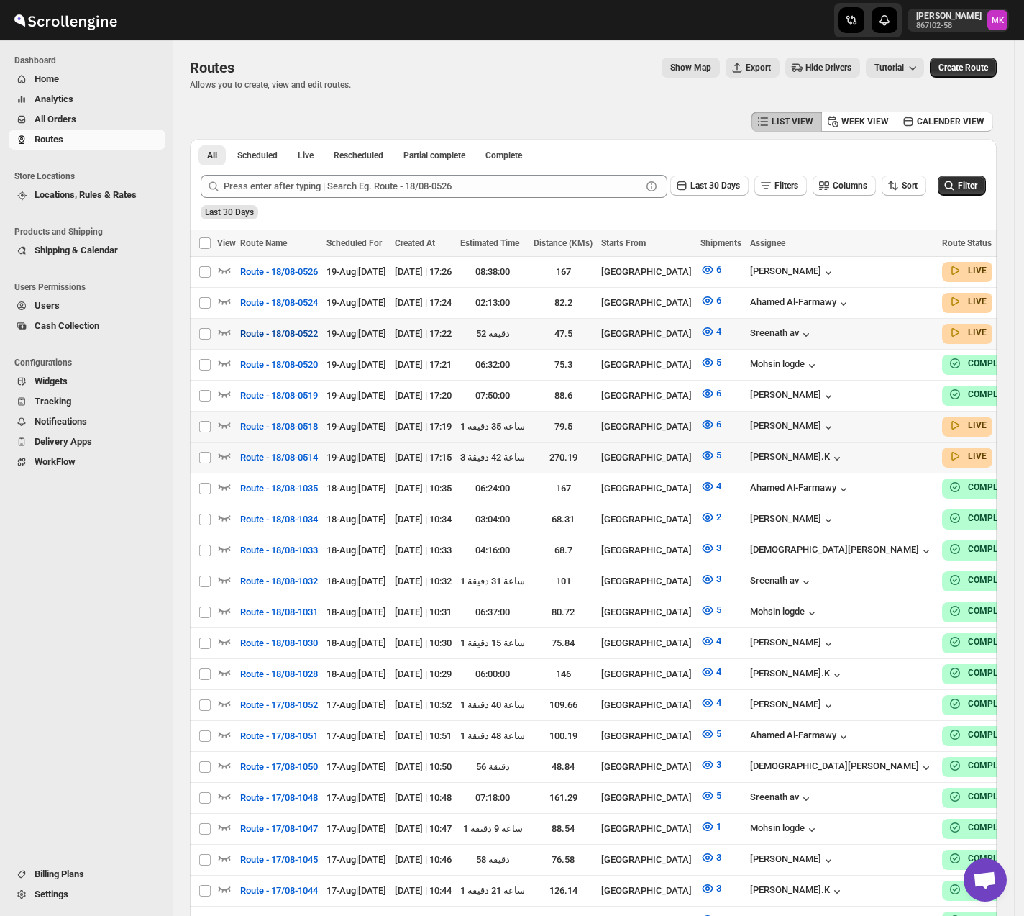
click at [321, 334] on button "Route - 18/08-0522" at bounding box center [279, 333] width 95 height 23
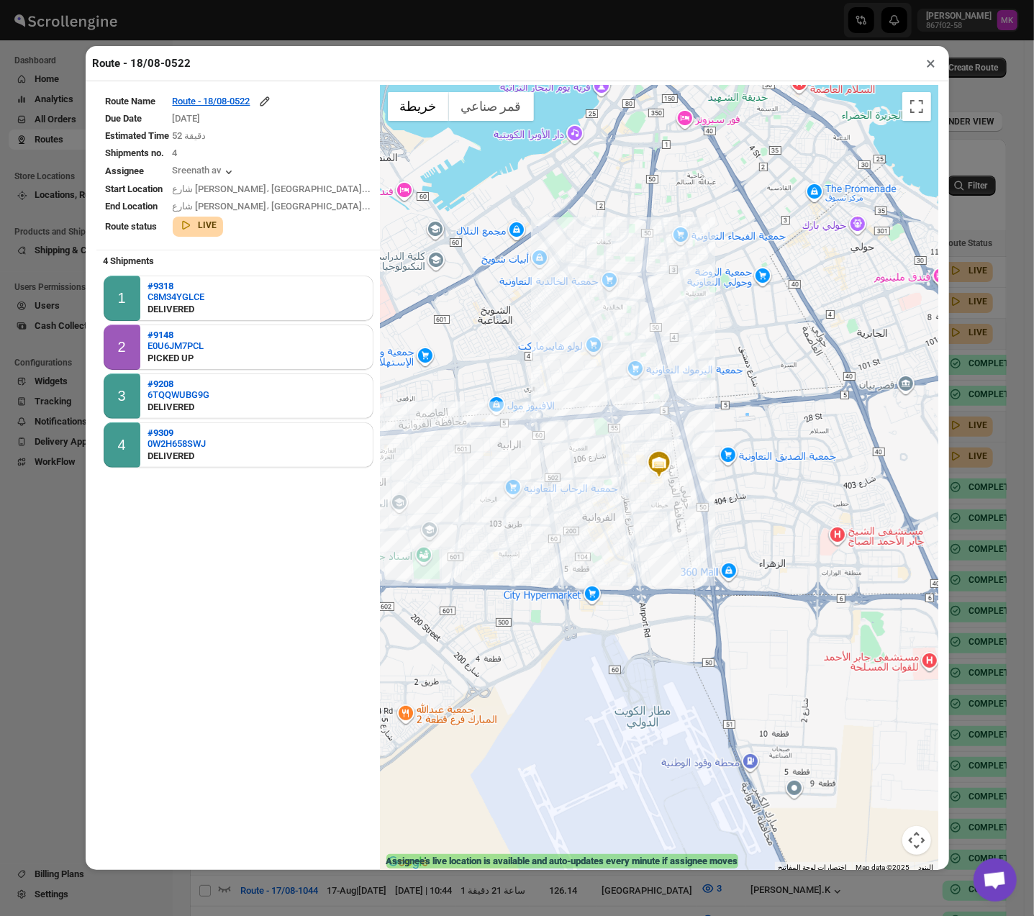
click at [929, 67] on button "×" at bounding box center [931, 63] width 21 height 20
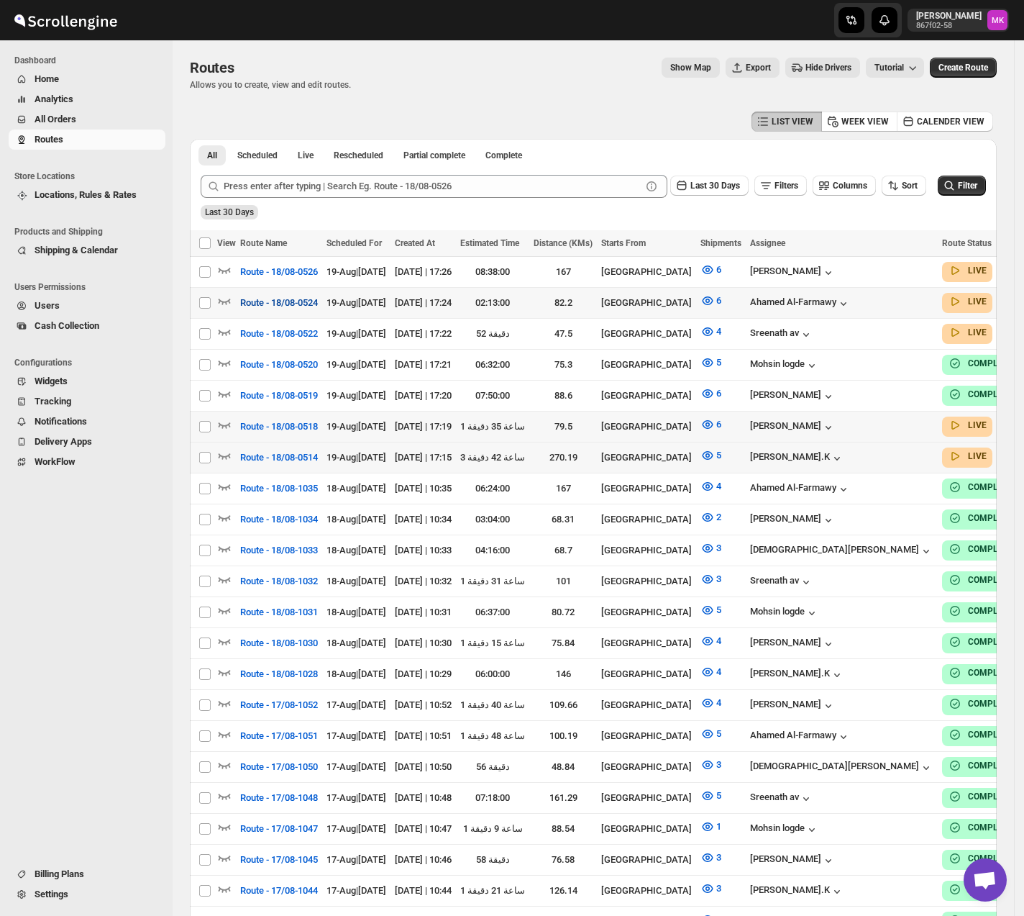
click at [315, 308] on span "Route - 18/08-0524" at bounding box center [279, 303] width 78 height 14
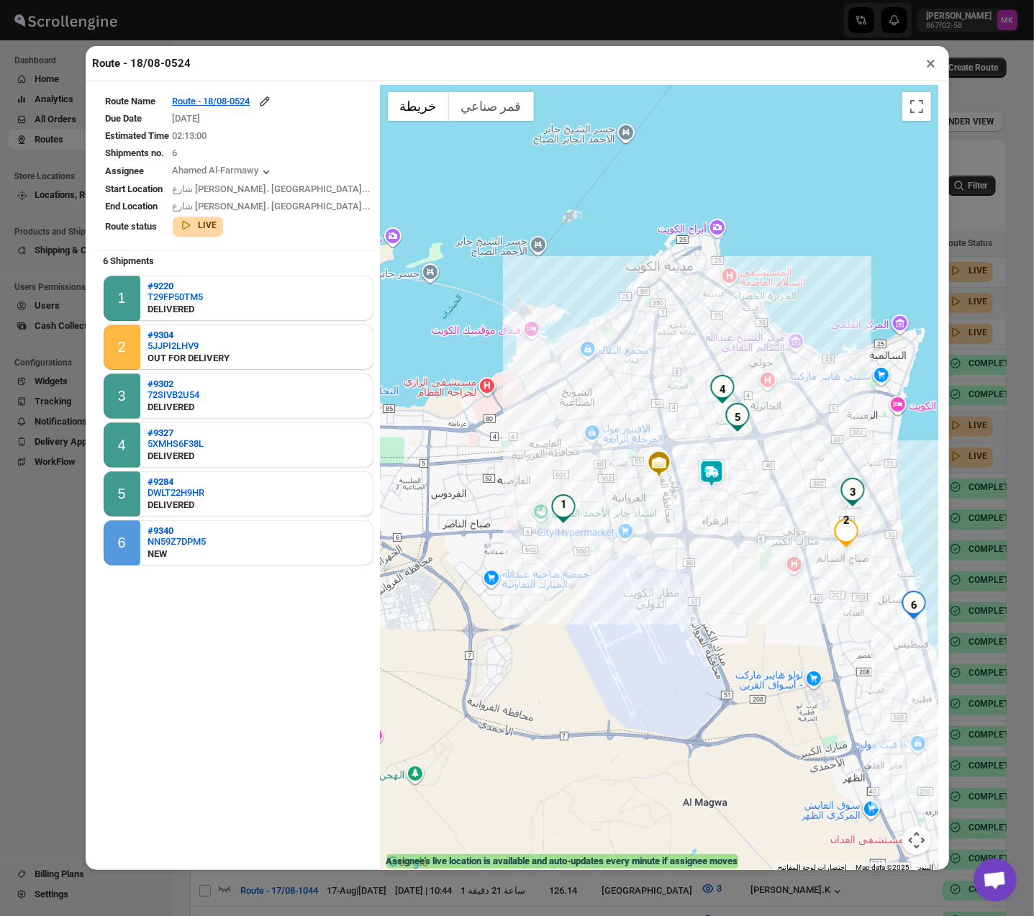
click at [932, 62] on button "×" at bounding box center [931, 63] width 21 height 20
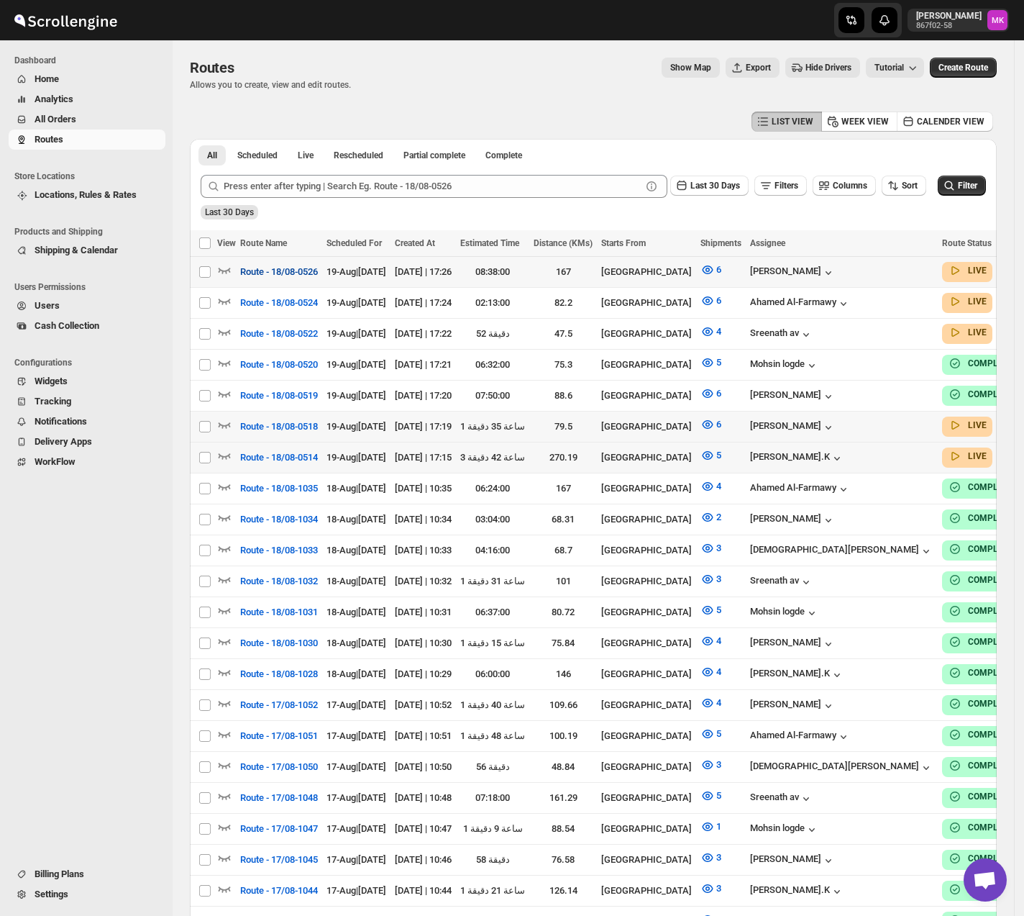
click at [311, 271] on span "Route - 18/08-0526" at bounding box center [279, 272] width 78 height 14
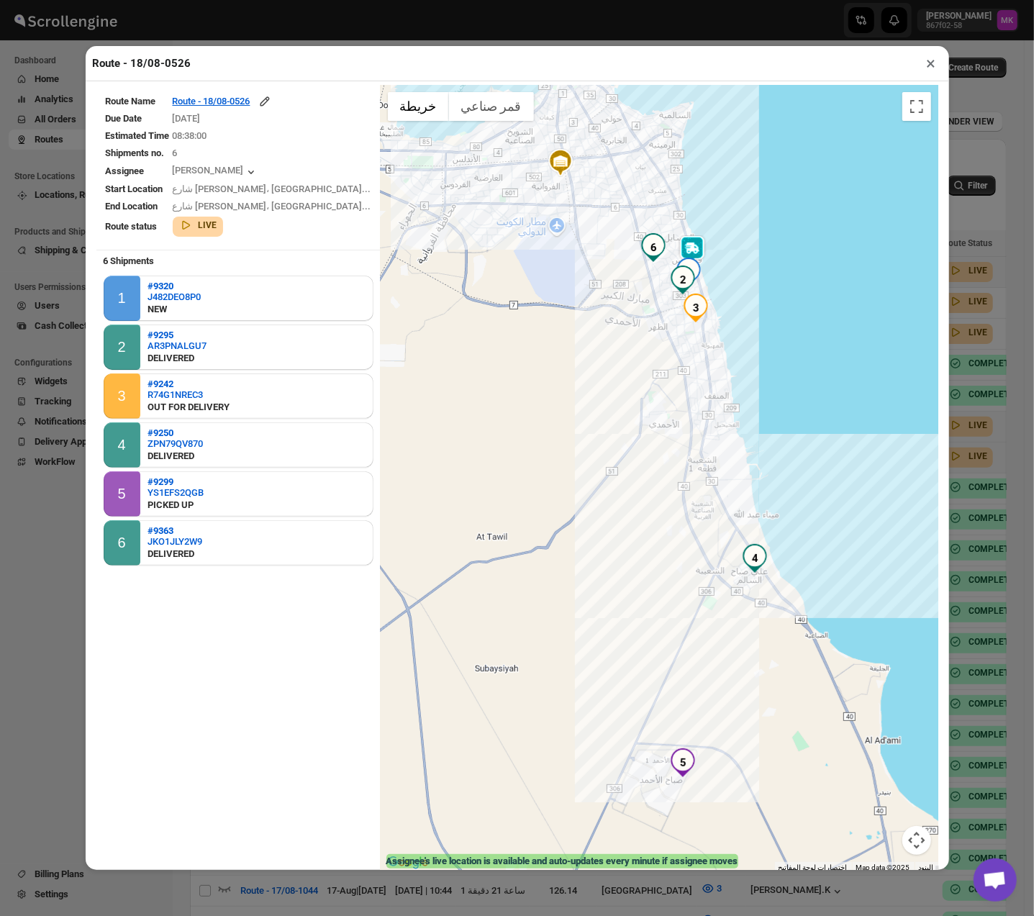
click at [924, 63] on button "×" at bounding box center [931, 63] width 21 height 20
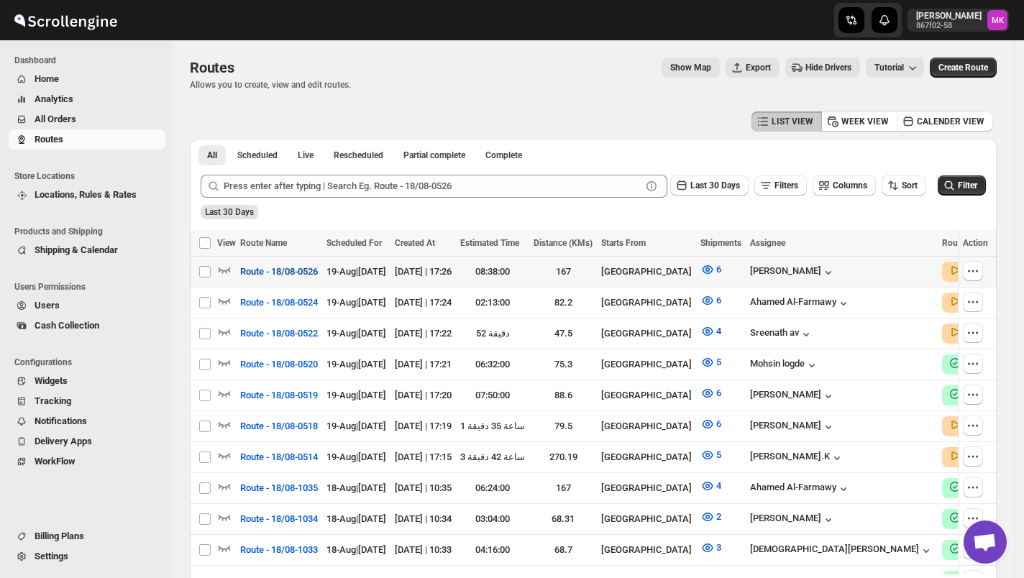
click at [288, 278] on span "Route - 18/08-0526" at bounding box center [279, 272] width 78 height 14
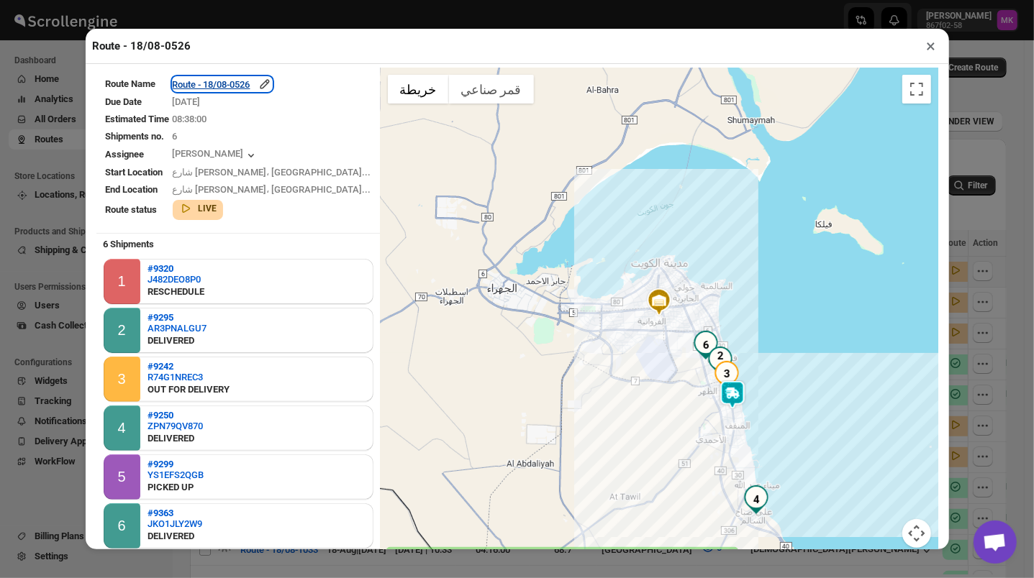
click at [231, 85] on div "Route - 18/08-0526" at bounding box center [222, 84] width 99 height 14
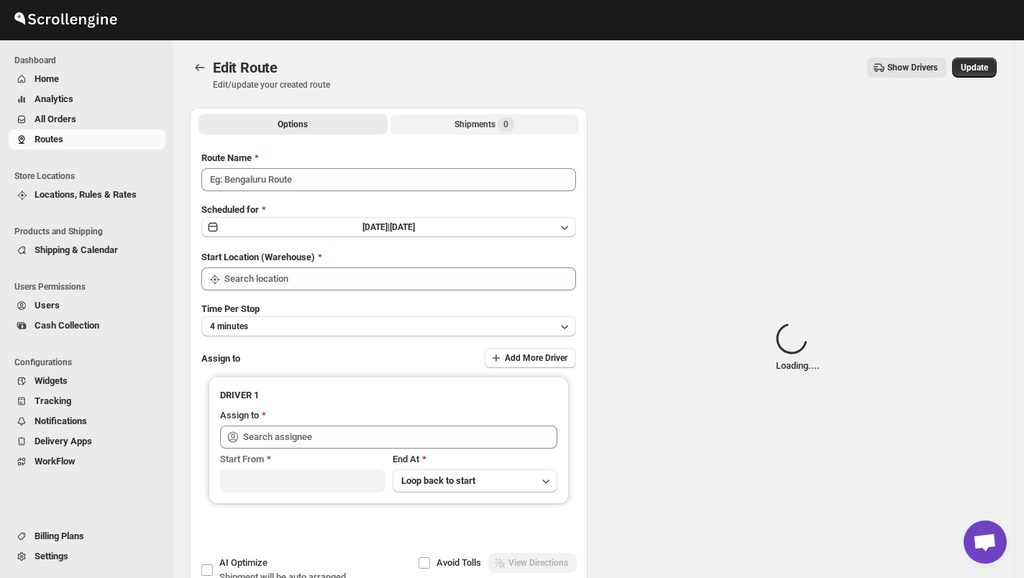
type input "Route - 18/08-0526"
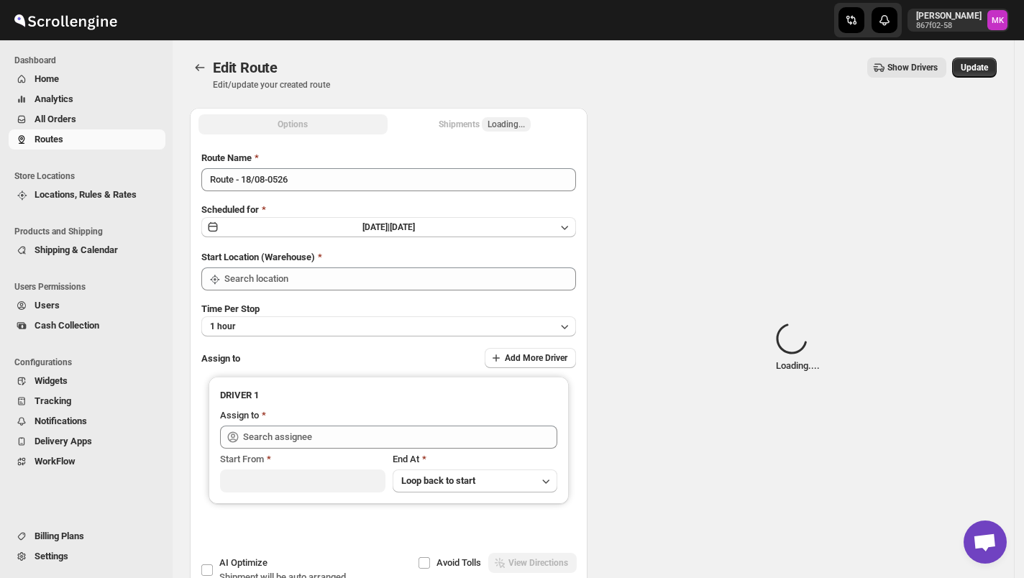
click at [464, 134] on button "Shipments Loading..." at bounding box center [485, 124] width 189 height 20
type input "Kuwait City"
type input "Mohammad Tanweer Alam (mdt8642@gmail.com)"
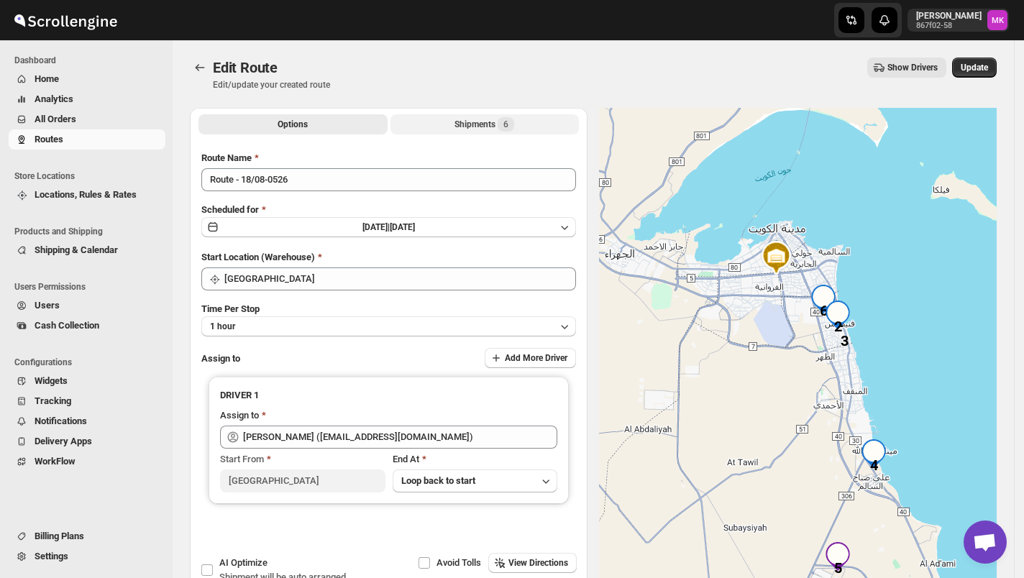
click at [476, 116] on button "Shipments 6" at bounding box center [485, 124] width 189 height 20
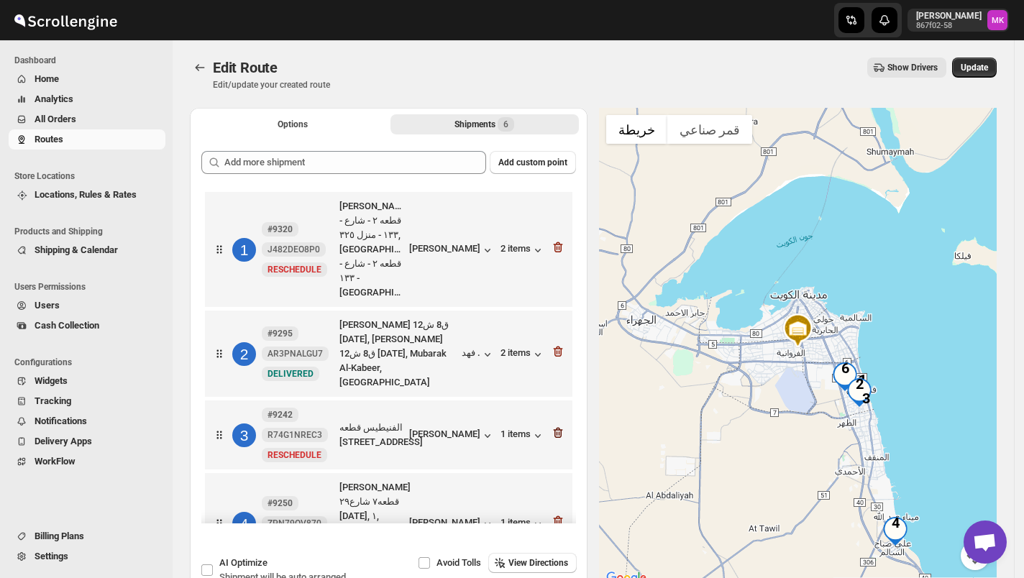
click at [559, 432] on icon "button" at bounding box center [559, 434] width 1 height 4
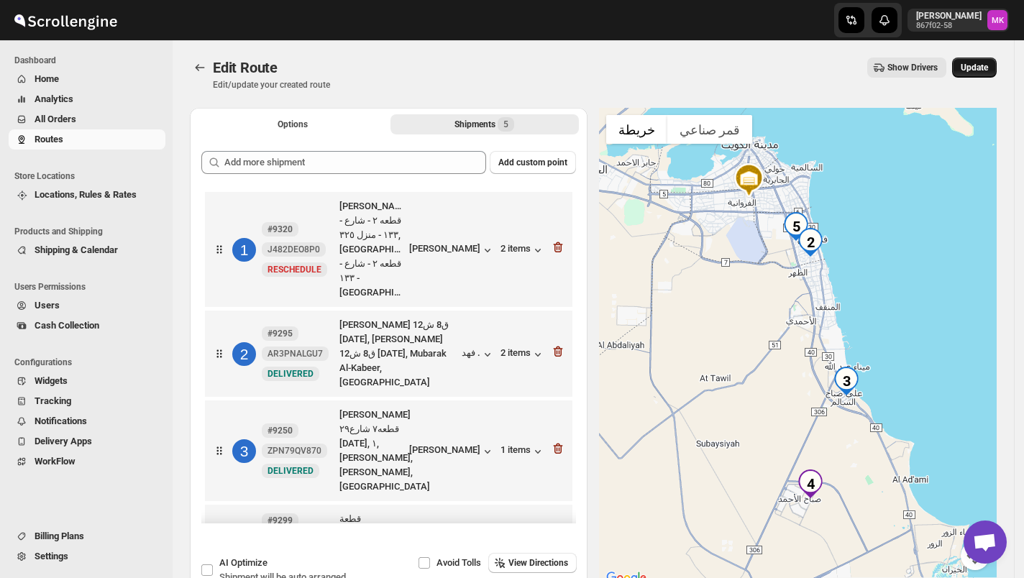
click at [978, 62] on span "Update" at bounding box center [974, 68] width 27 height 12
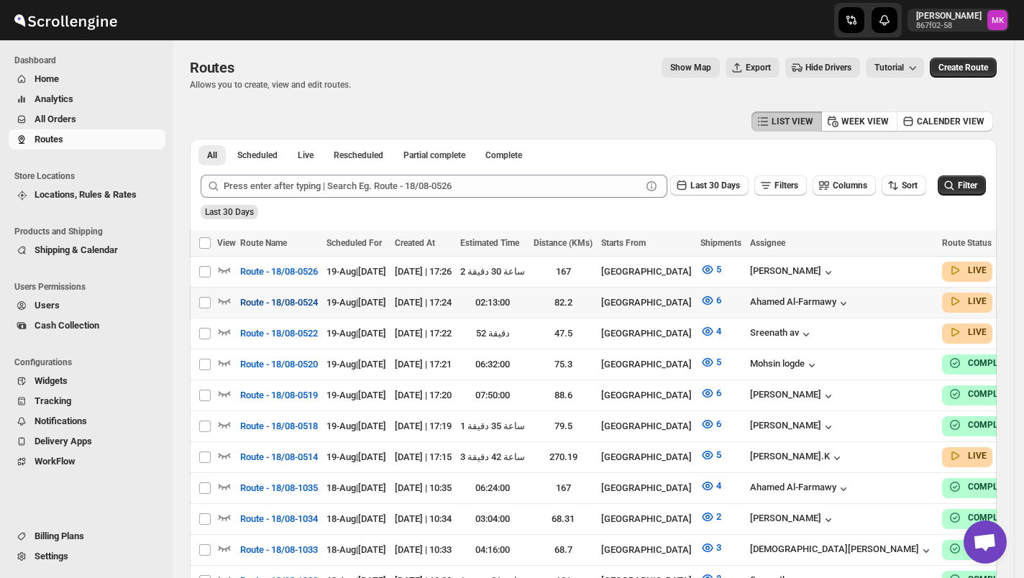
click at [265, 296] on span "Route - 18/08-0524" at bounding box center [279, 303] width 78 height 14
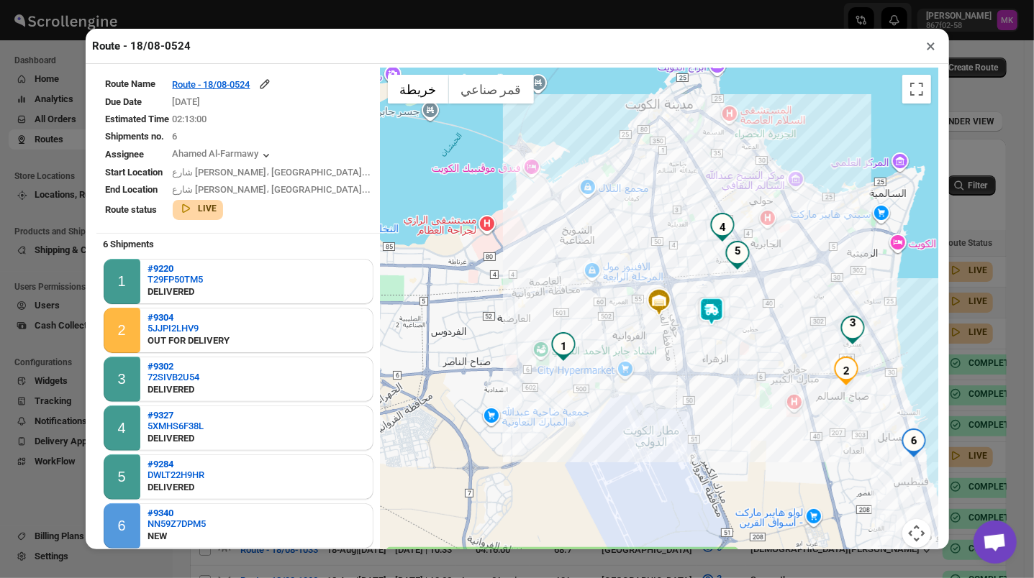
click at [926, 46] on button "×" at bounding box center [931, 46] width 21 height 20
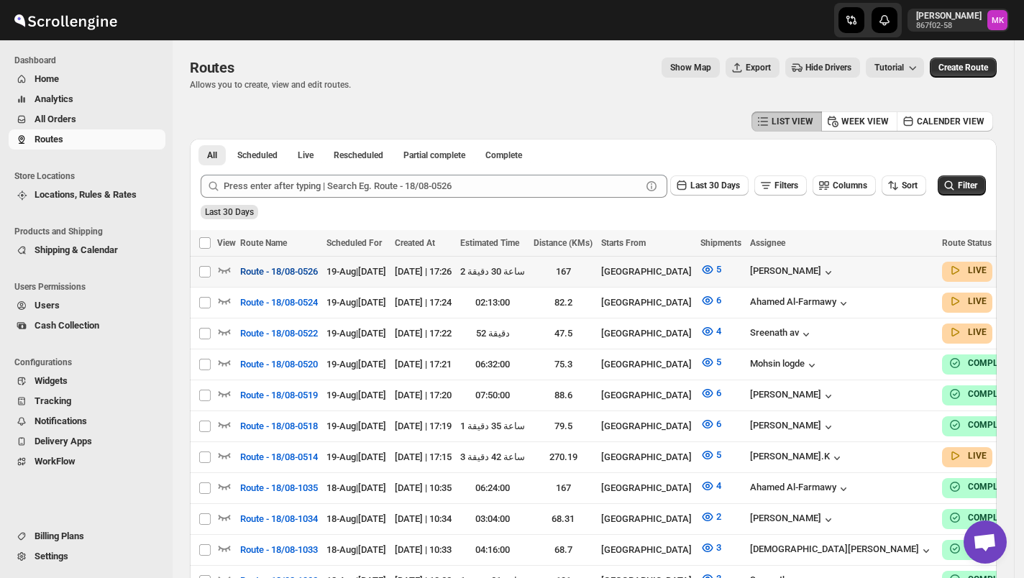
click at [257, 272] on span "Route - 18/08-0526" at bounding box center [279, 272] width 78 height 14
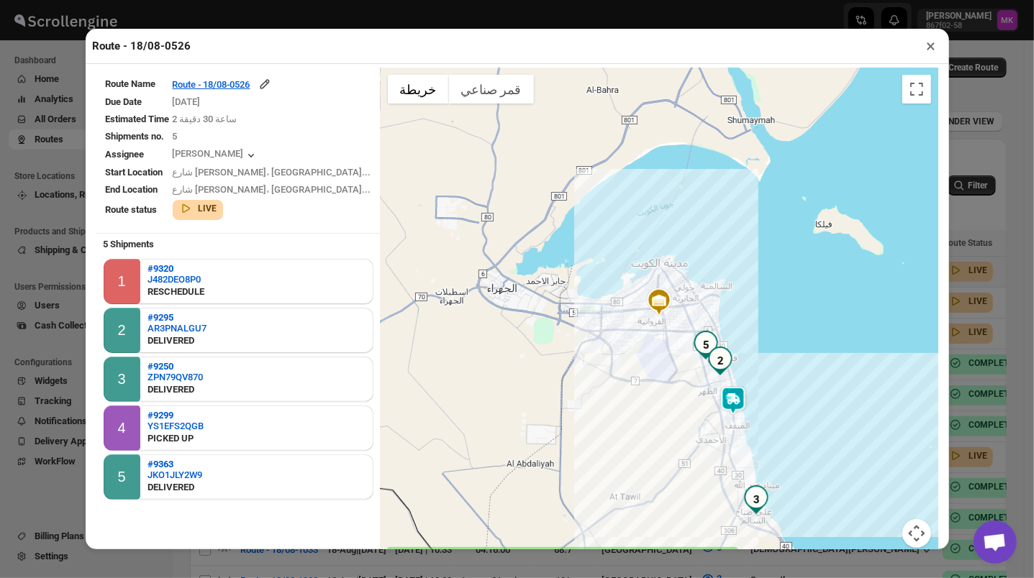
click at [932, 55] on button "×" at bounding box center [931, 46] width 21 height 20
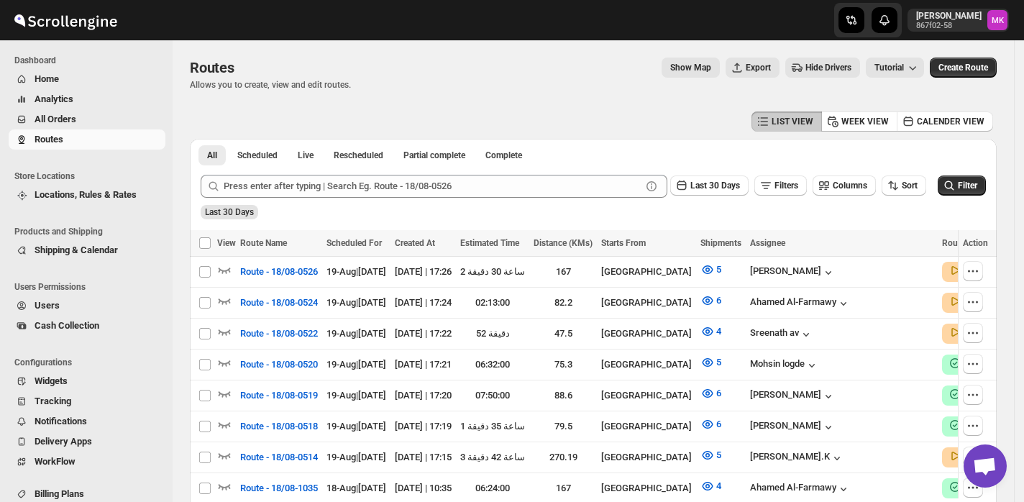
click at [52, 327] on span "Cash Collection" at bounding box center [67, 325] width 65 height 11
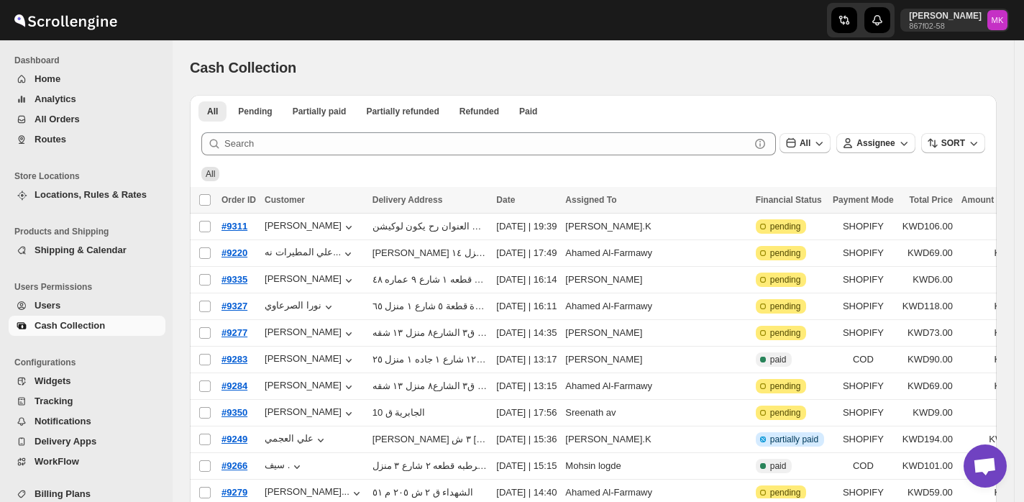
click at [398, 155] on div "Submit All Assignee SORT" at bounding box center [593, 144] width 807 height 35
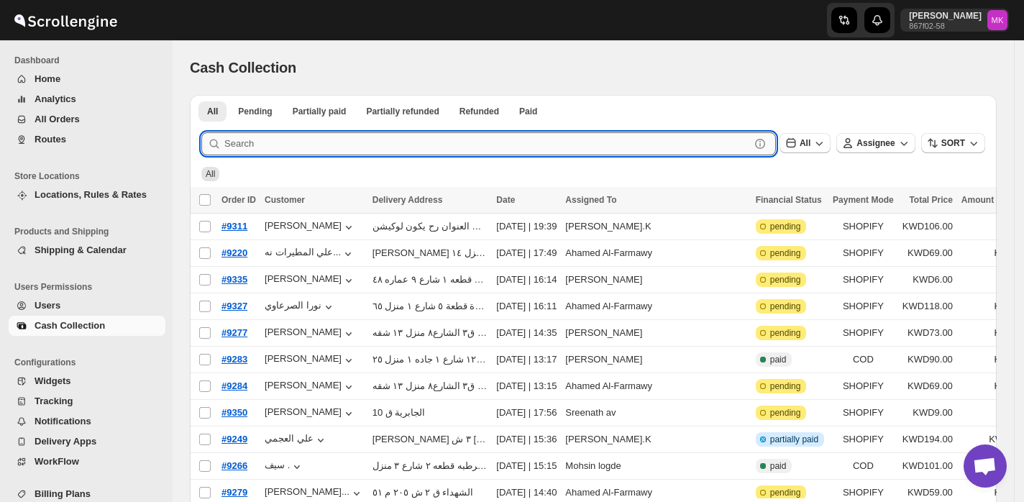
click at [394, 147] on input "text" at bounding box center [487, 143] width 526 height 23
paste input "9304"
type input "9304"
